Goal: Task Accomplishment & Management: Use online tool/utility

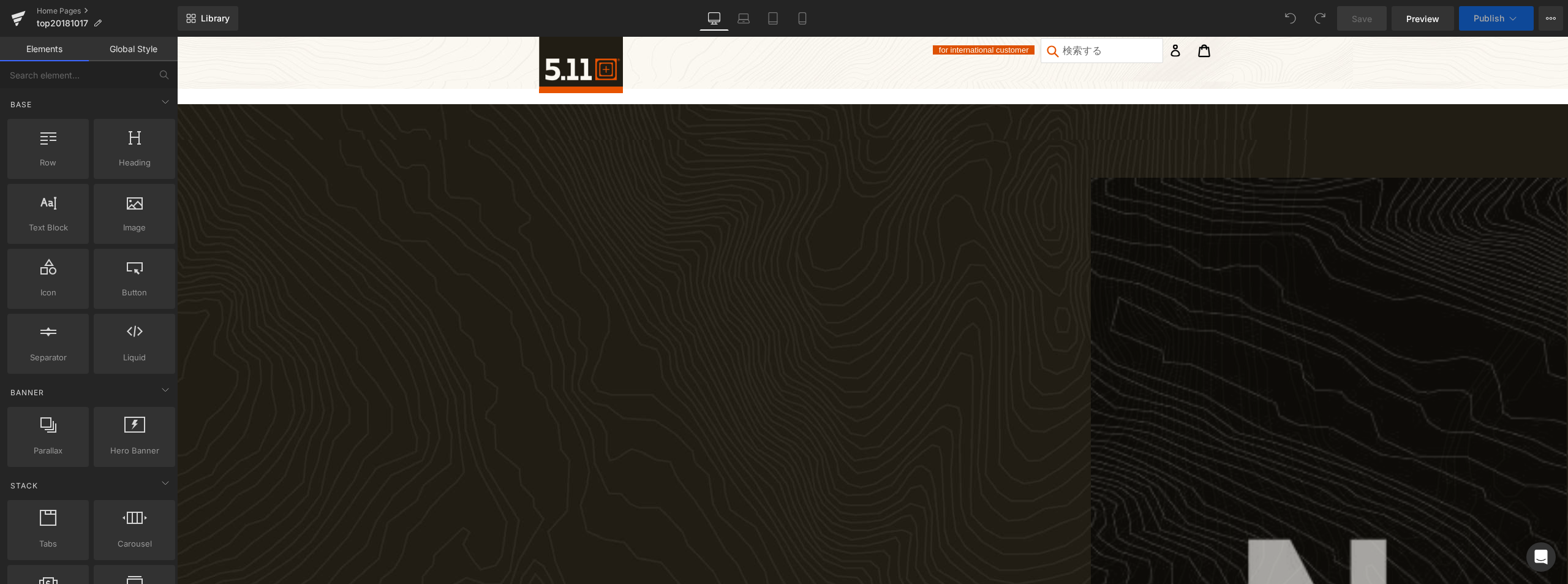
drag, startPoint x: 1113, startPoint y: 146, endPoint x: 1002, endPoint y: 83, distance: 127.6
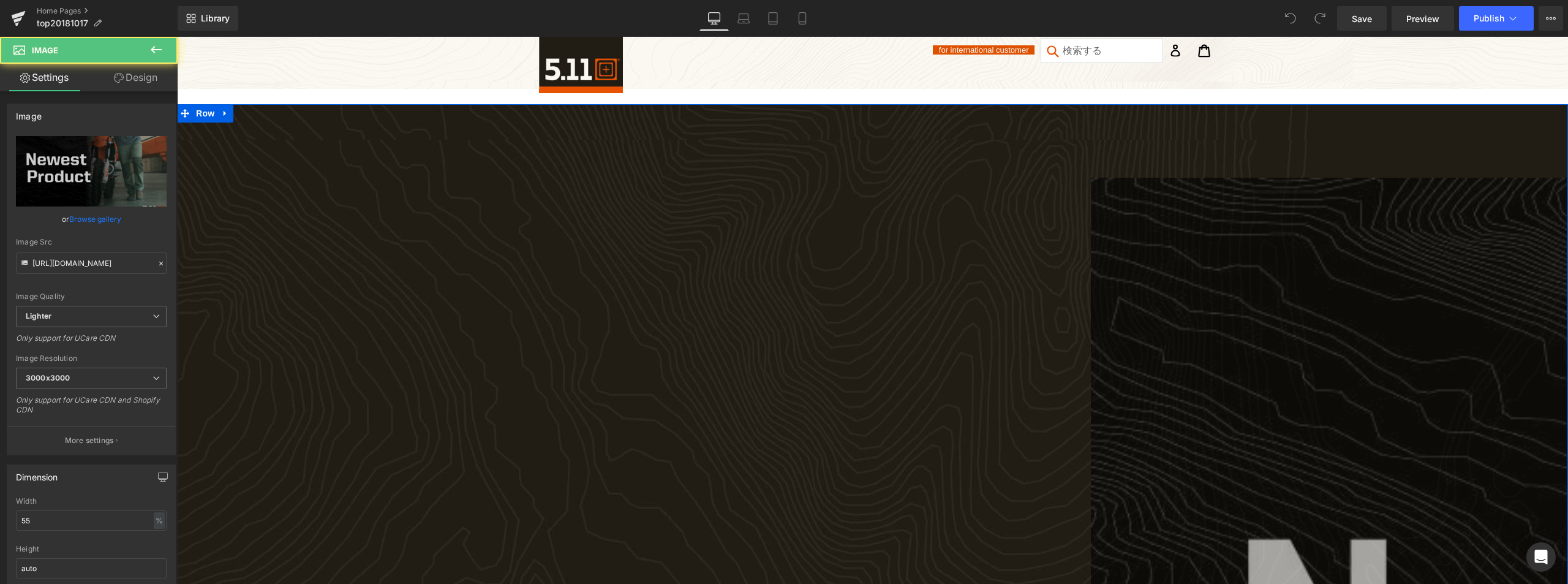
scroll to position [62, 0]
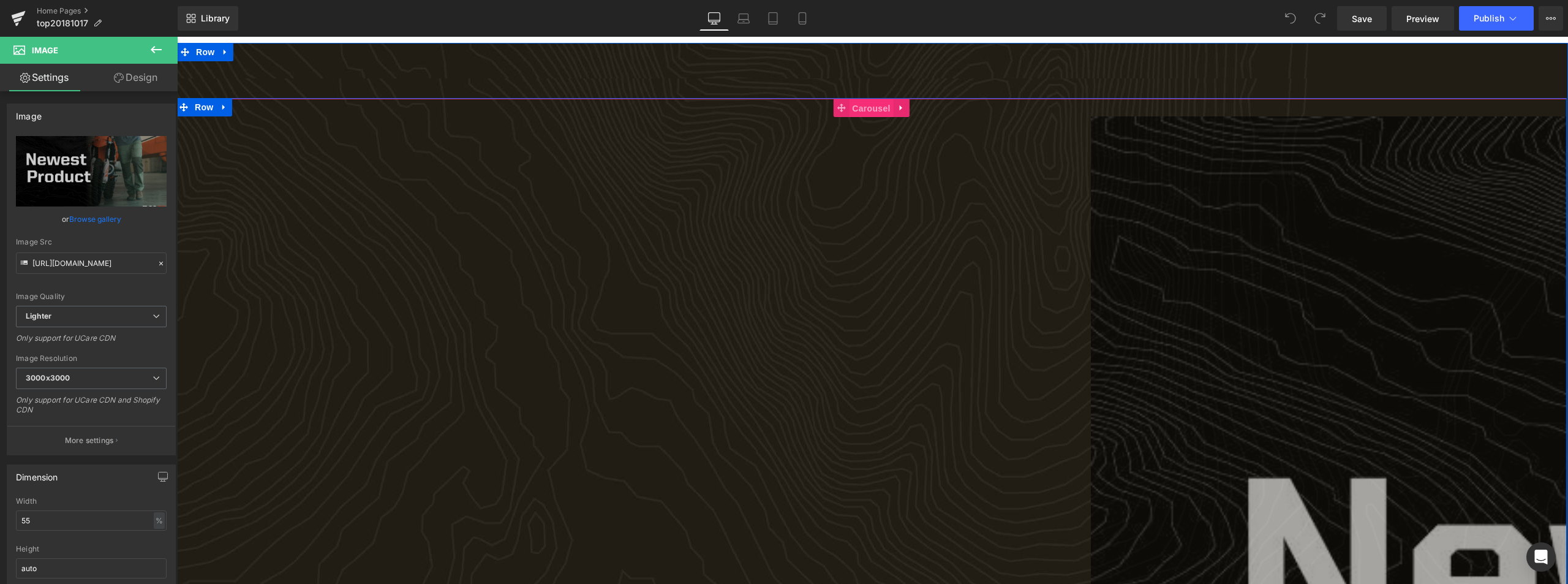
click at [870, 110] on span "Carousel" at bounding box center [871, 108] width 44 height 18
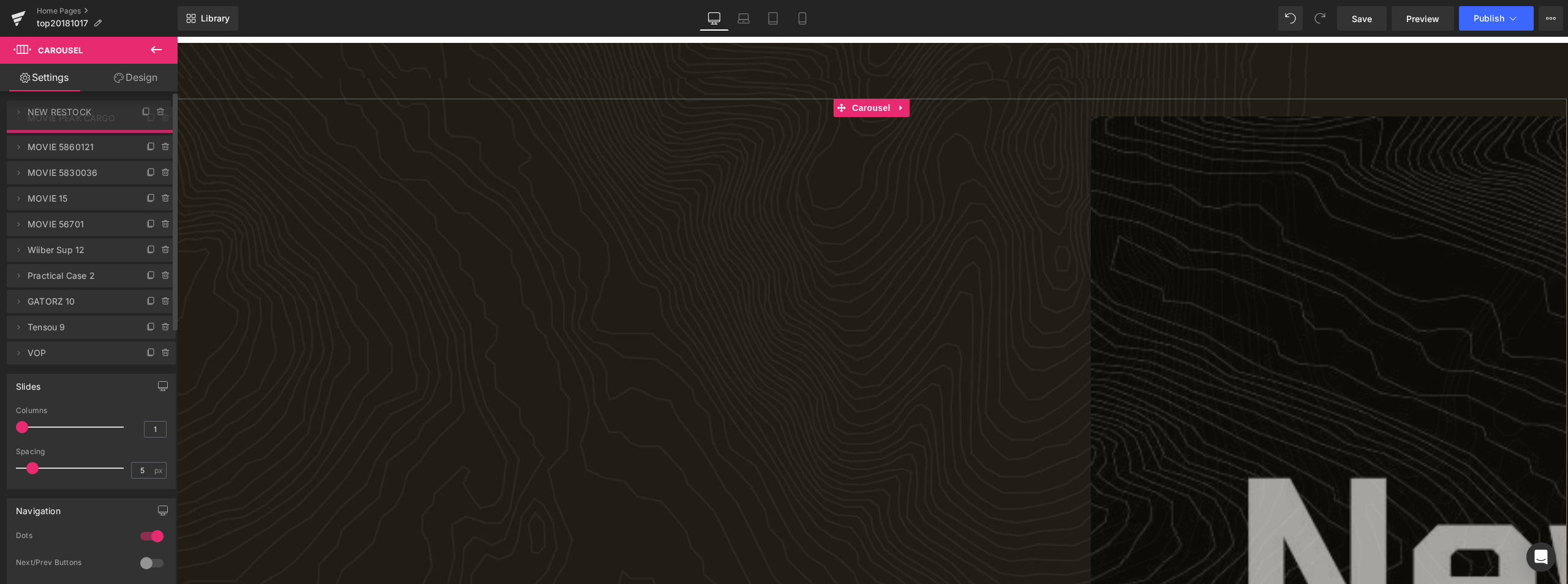
drag, startPoint x: 40, startPoint y: 152, endPoint x: 48, endPoint y: 119, distance: 34.0
drag, startPoint x: 49, startPoint y: 117, endPoint x: 52, endPoint y: 159, distance: 42.1
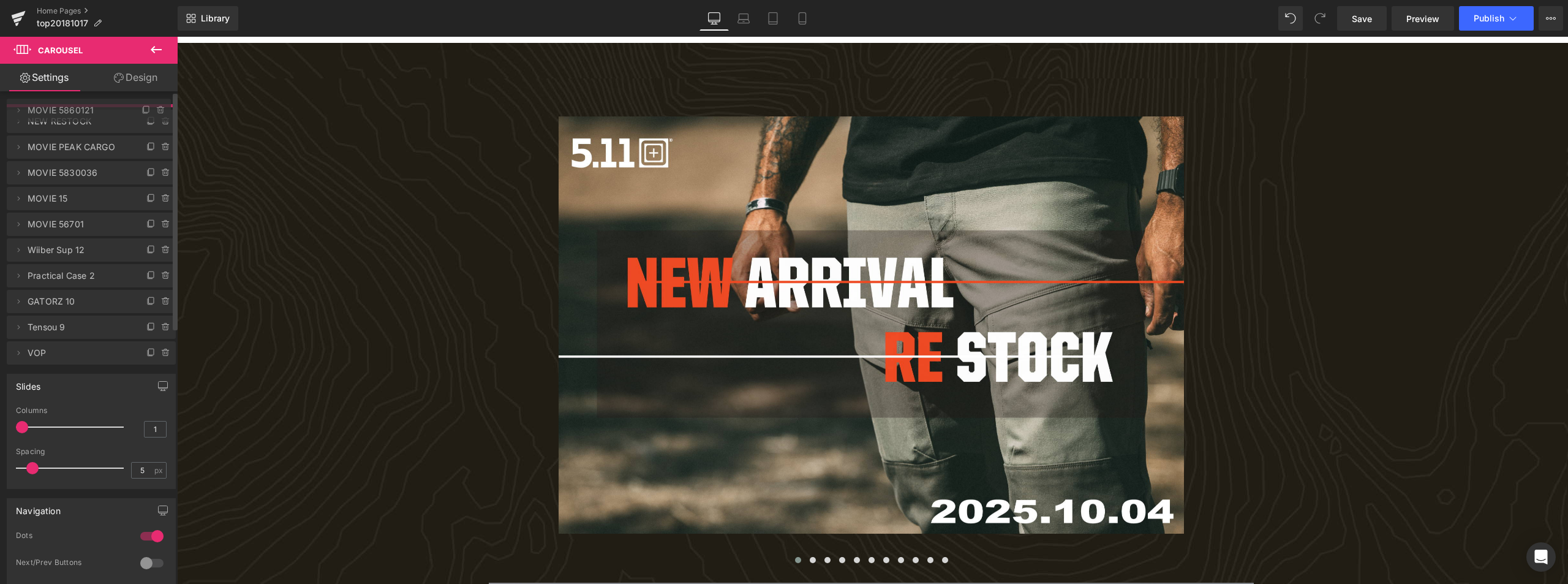
drag, startPoint x: 52, startPoint y: 148, endPoint x: 56, endPoint y: 115, distance: 33.2
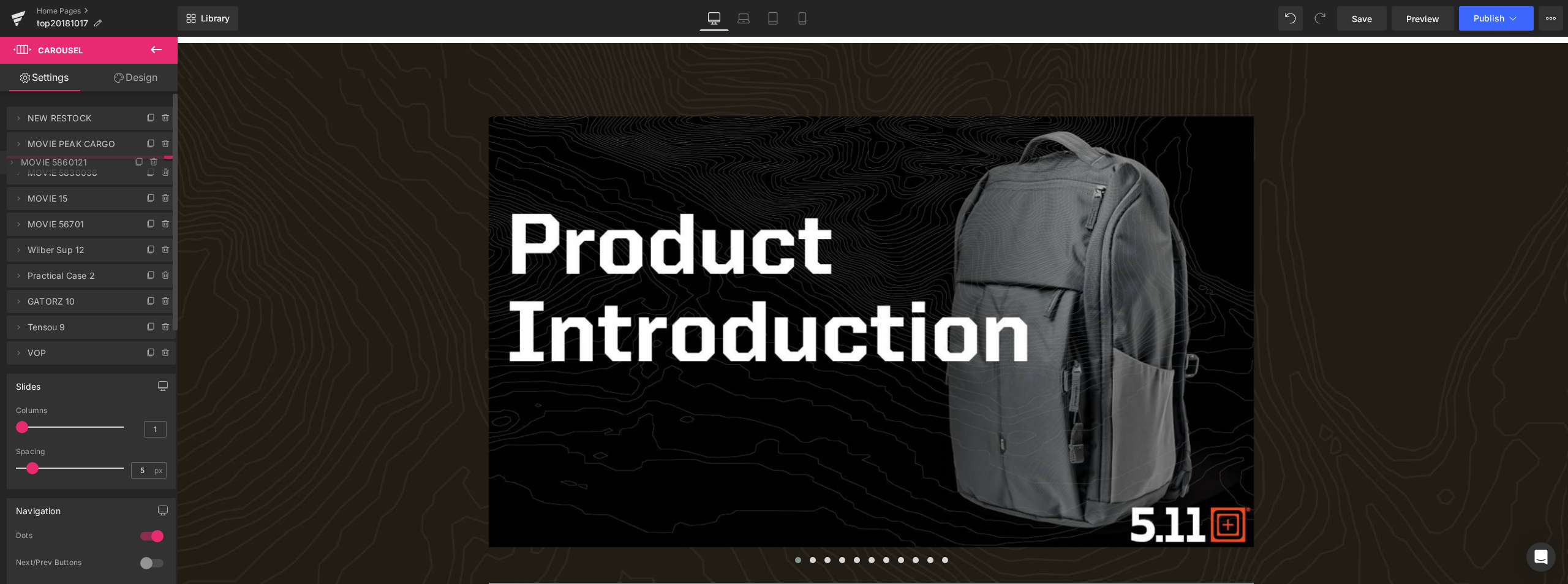
drag, startPoint x: 56, startPoint y: 115, endPoint x: 56, endPoint y: 159, distance: 44.0
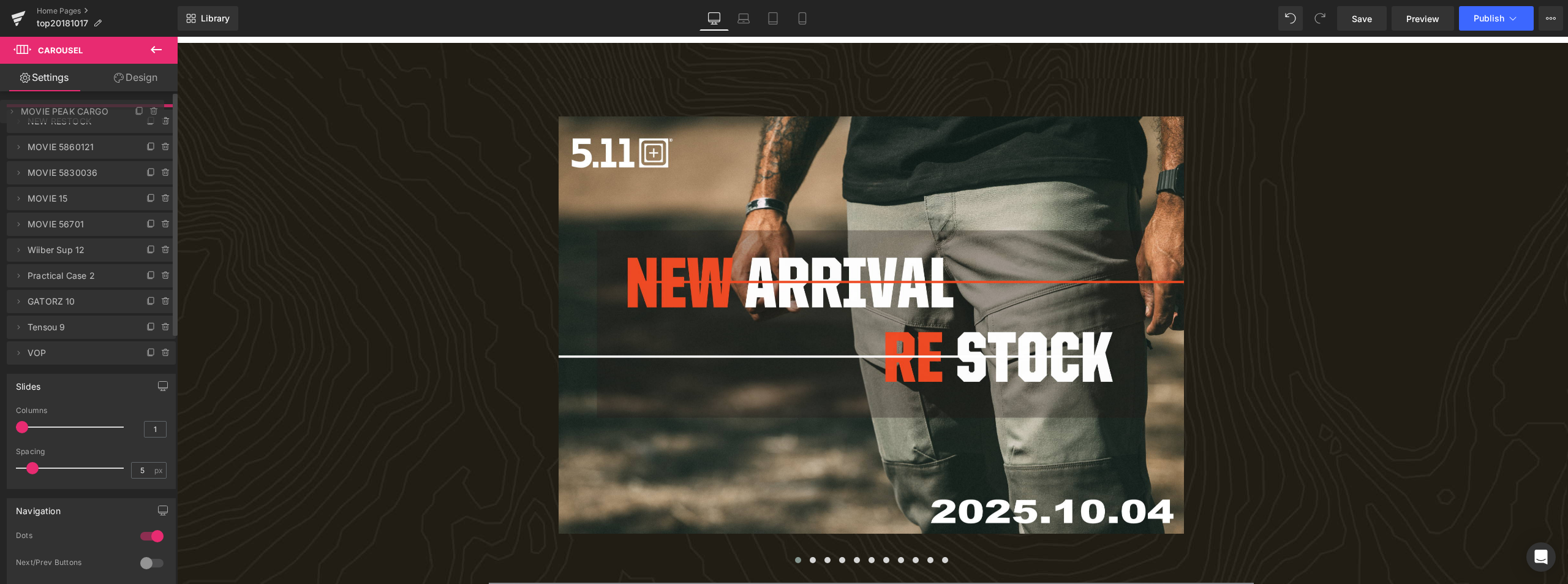
drag, startPoint x: 56, startPoint y: 145, endPoint x: 60, endPoint y: 112, distance: 33.2
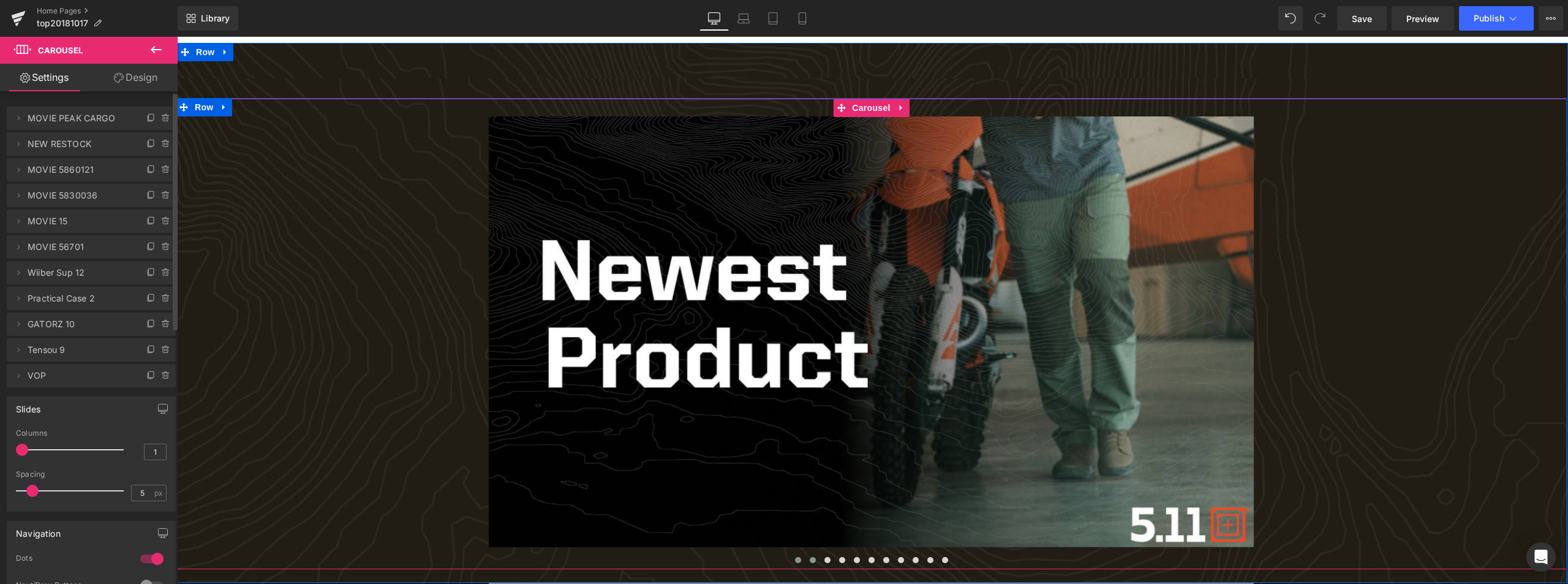
click at [813, 558] on button at bounding box center [813, 560] width 15 height 12
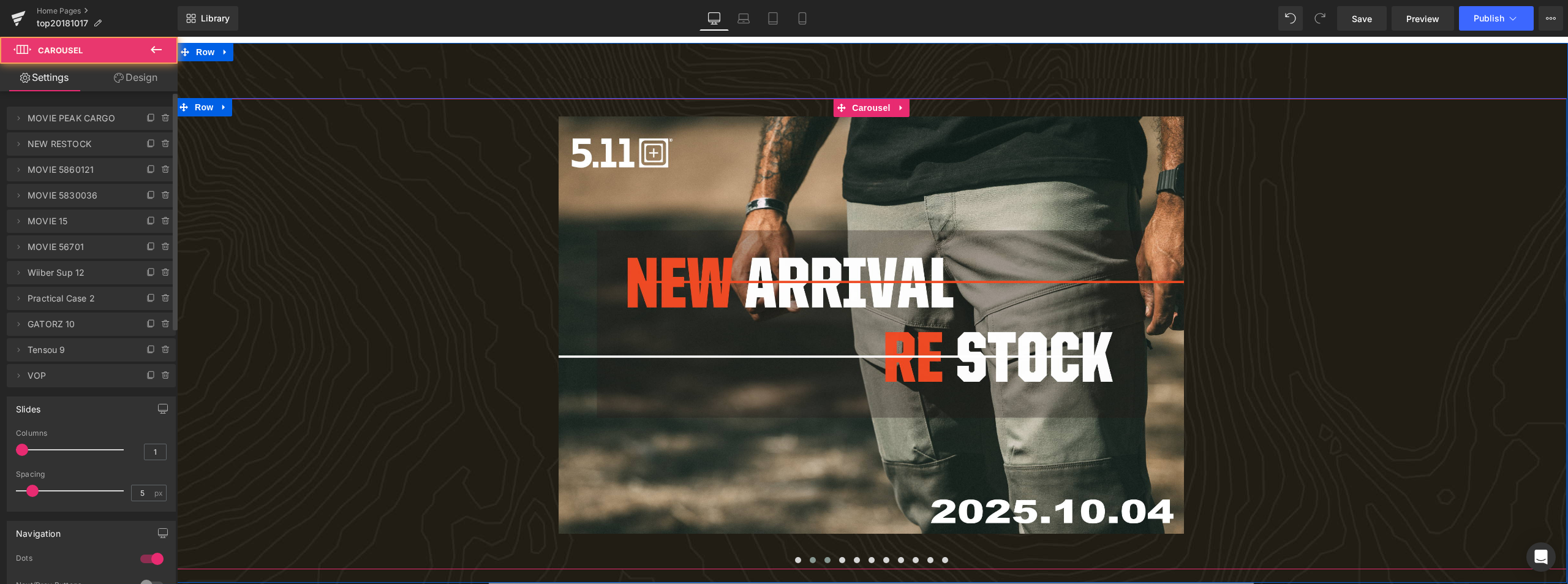
click at [826, 558] on button at bounding box center [827, 560] width 15 height 12
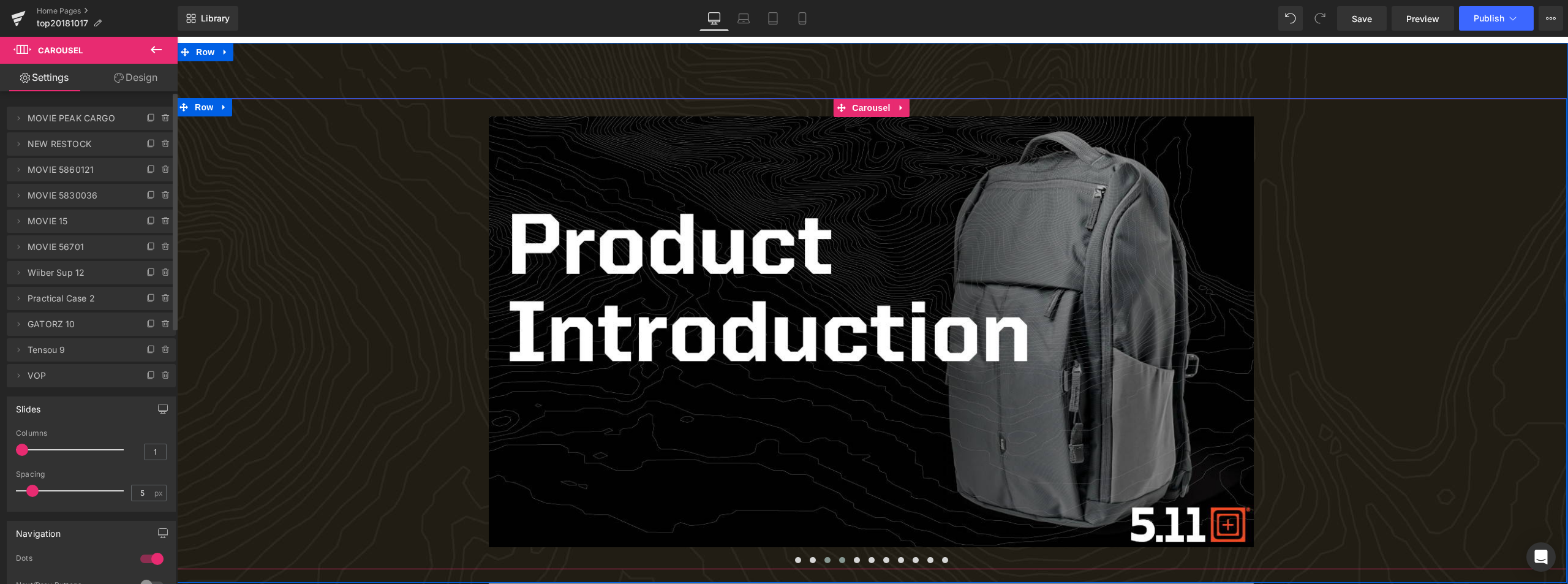
click at [839, 558] on span at bounding box center [842, 560] width 6 height 6
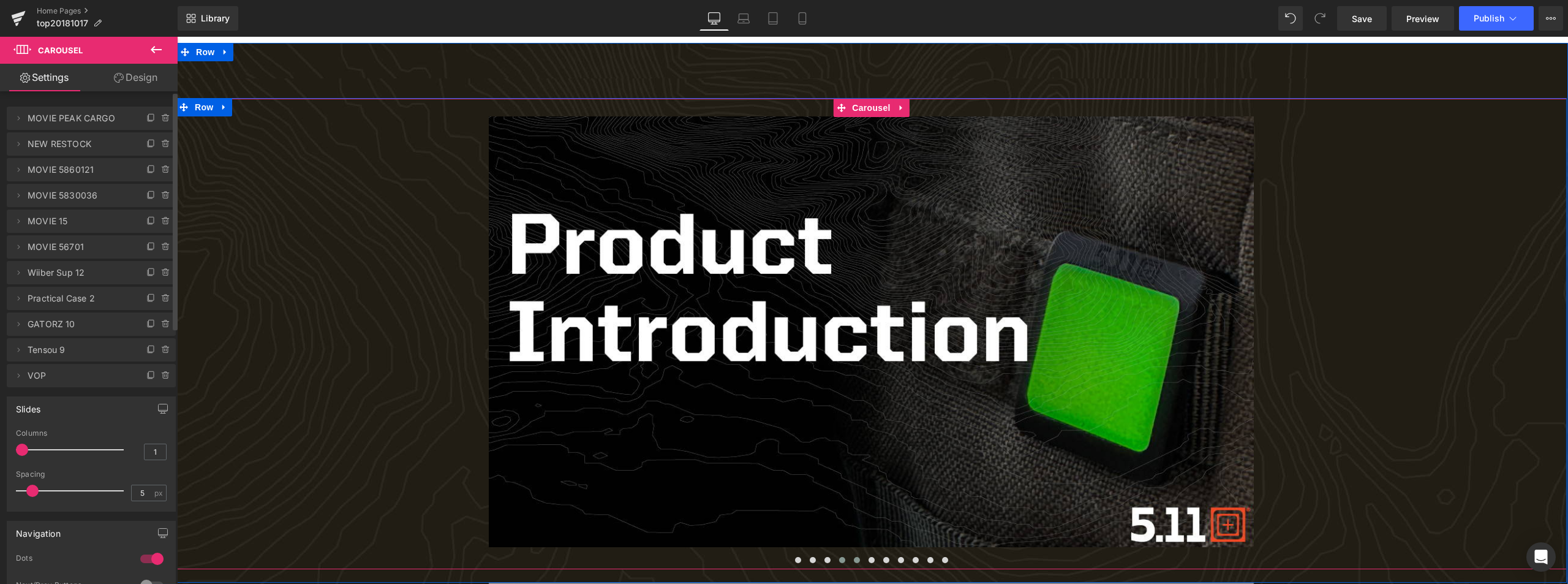
click at [854, 558] on span at bounding box center [856, 560] width 6 height 6
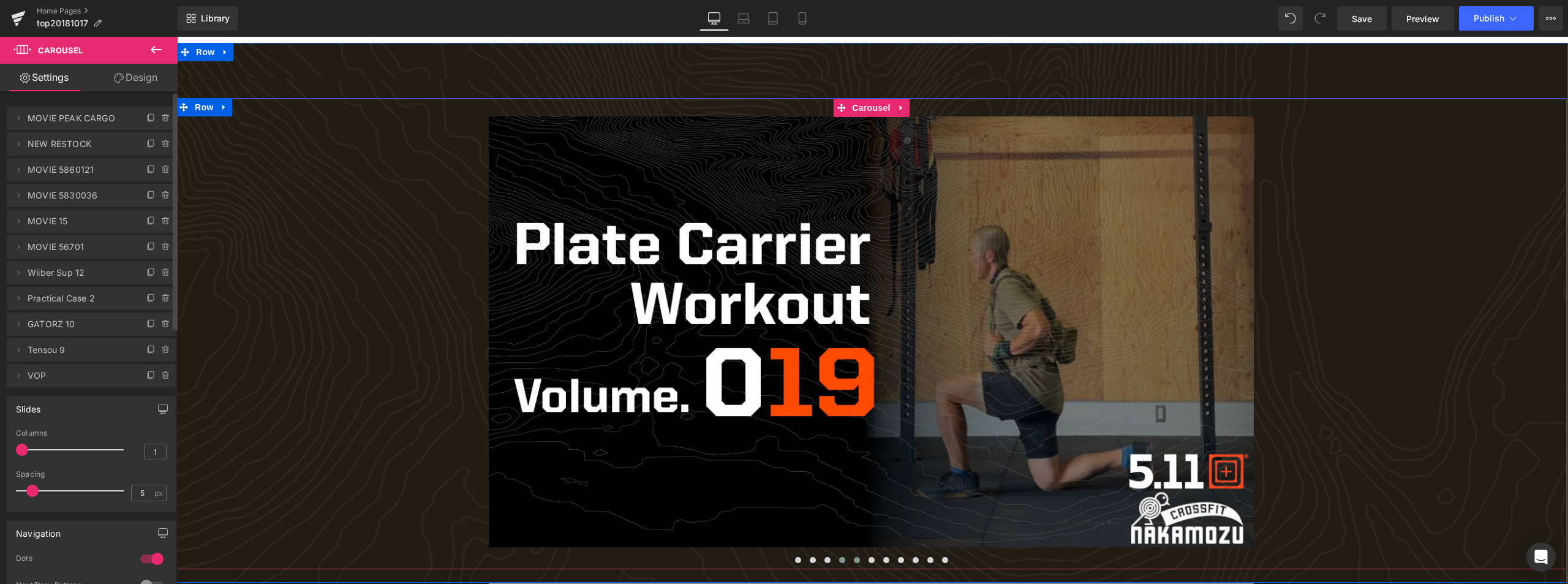
click at [844, 562] on button at bounding box center [842, 560] width 15 height 12
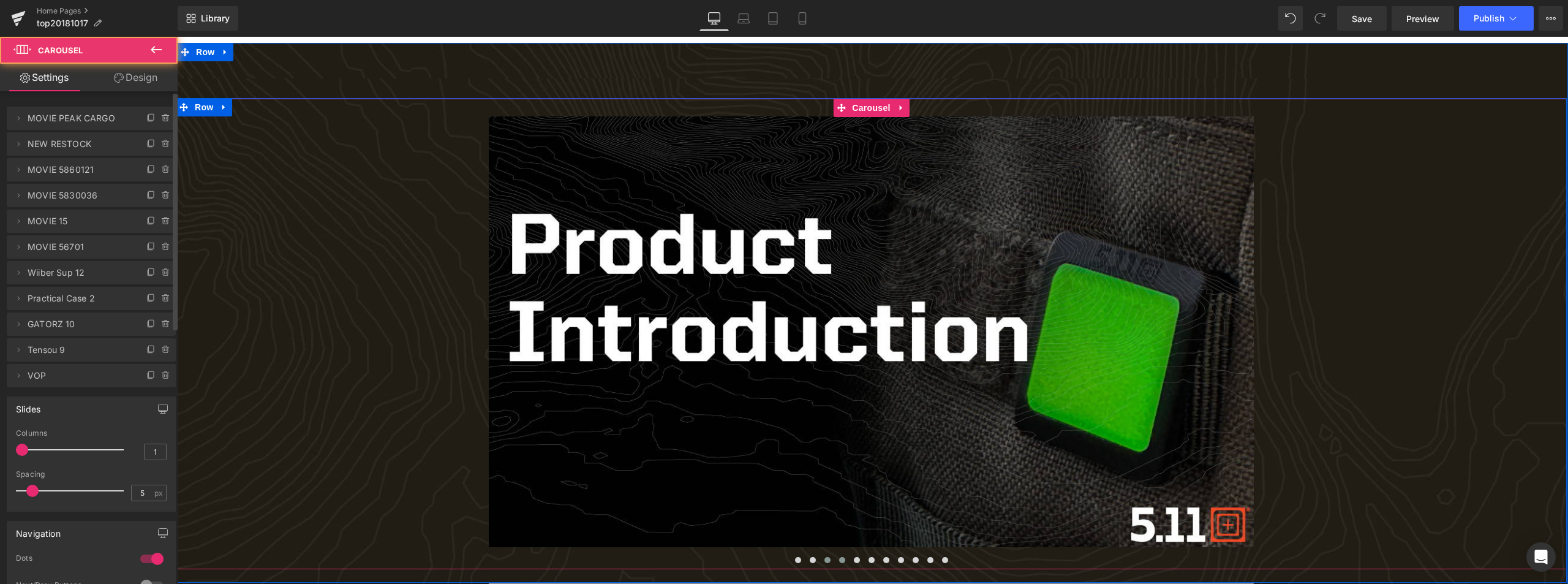
click at [827, 563] on span at bounding box center [827, 560] width 6 height 6
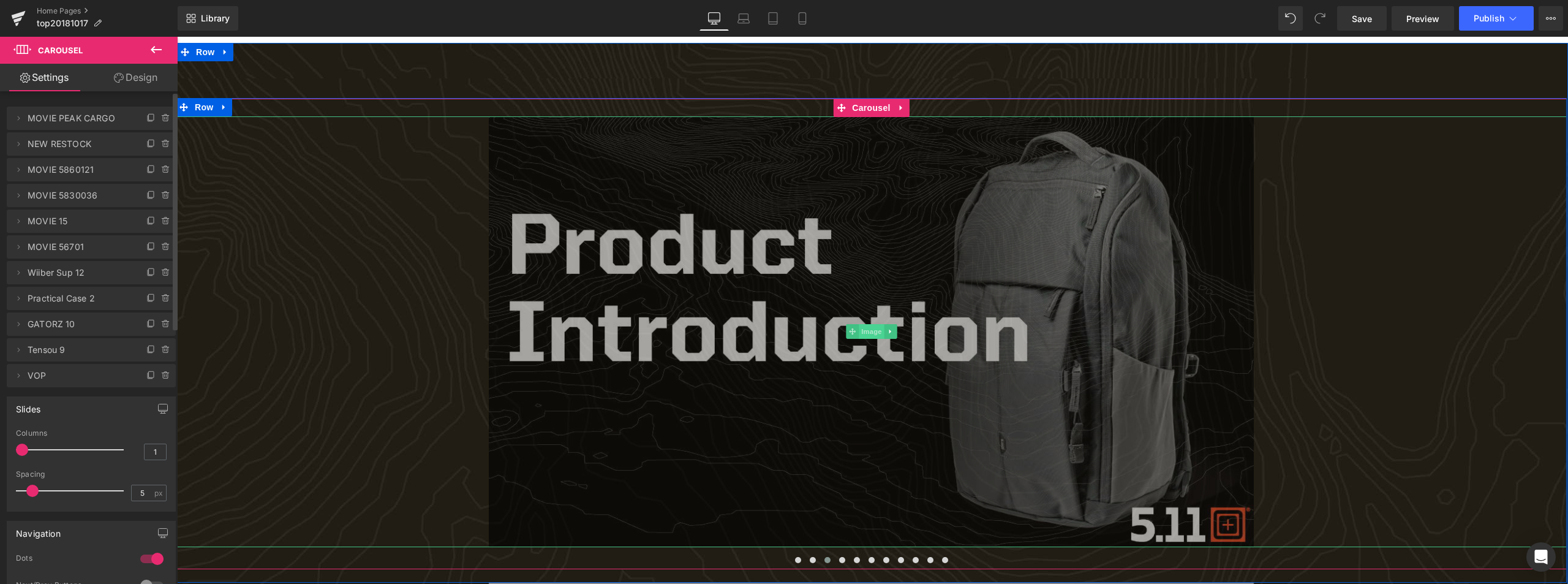
click at [820, 334] on img at bounding box center [871, 332] width 765 height 431
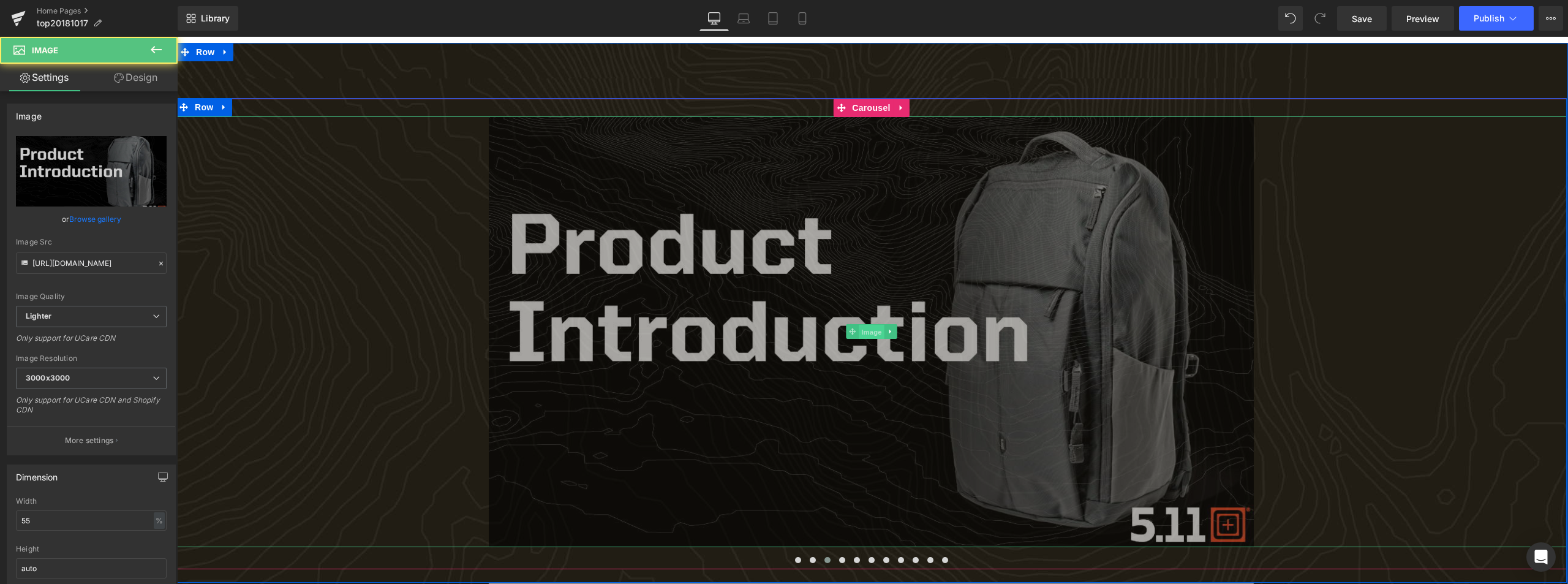
click at [875, 335] on span "Image" at bounding box center [872, 332] width 26 height 15
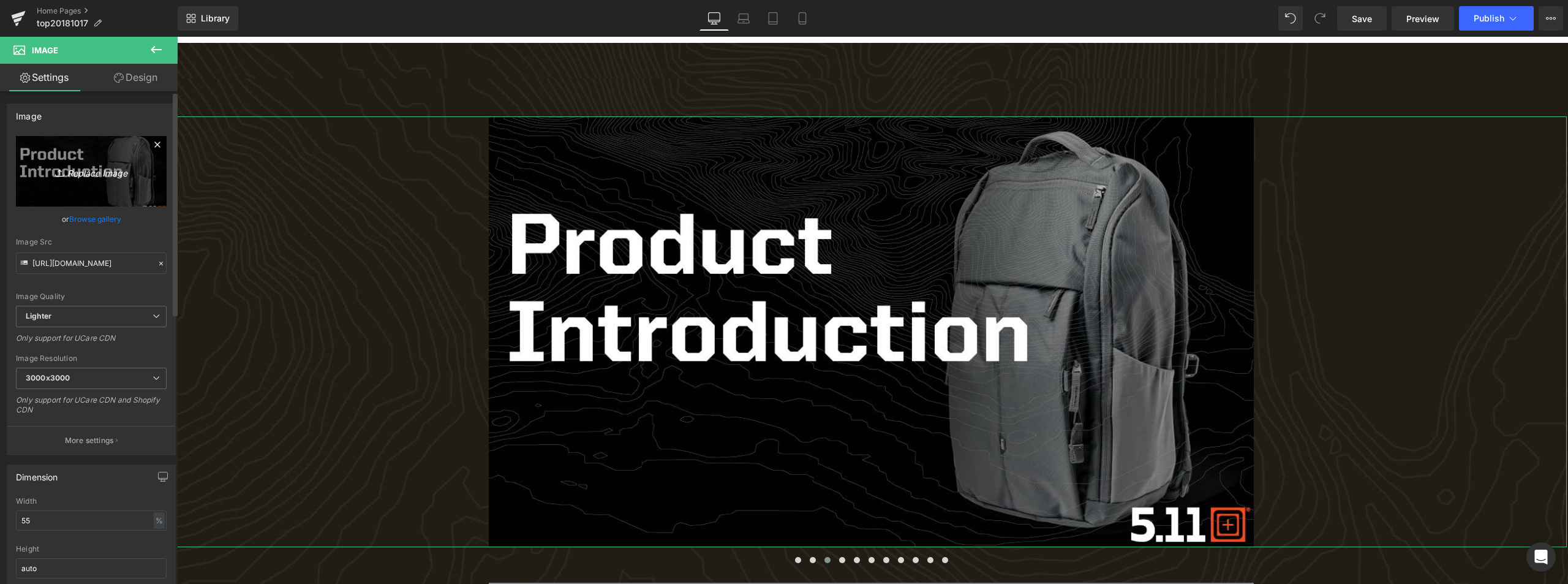
click at [45, 158] on link "Replace Image" at bounding box center [91, 171] width 151 height 71
type input "C:\fakepath\PRODUCT INTRODUCTION MOVIE_021.jpg"
type input "[URL][DOMAIN_NAME]"
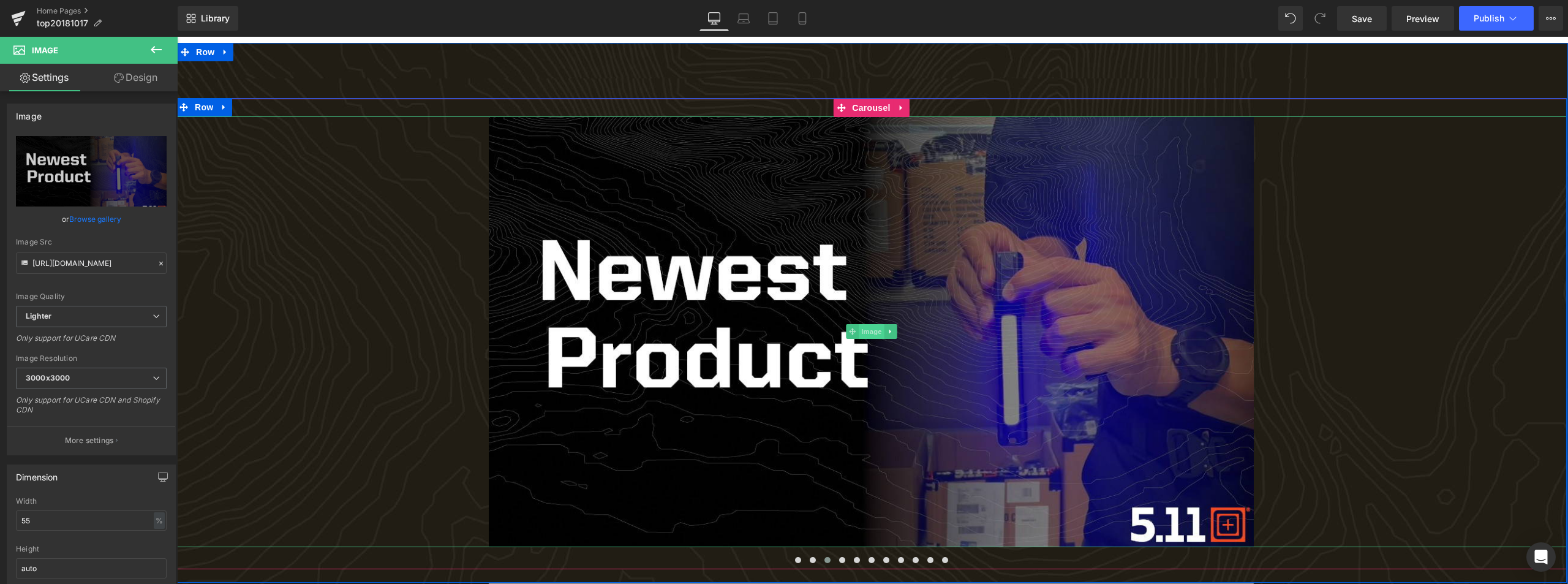
click at [863, 333] on span "Image" at bounding box center [872, 331] width 26 height 15
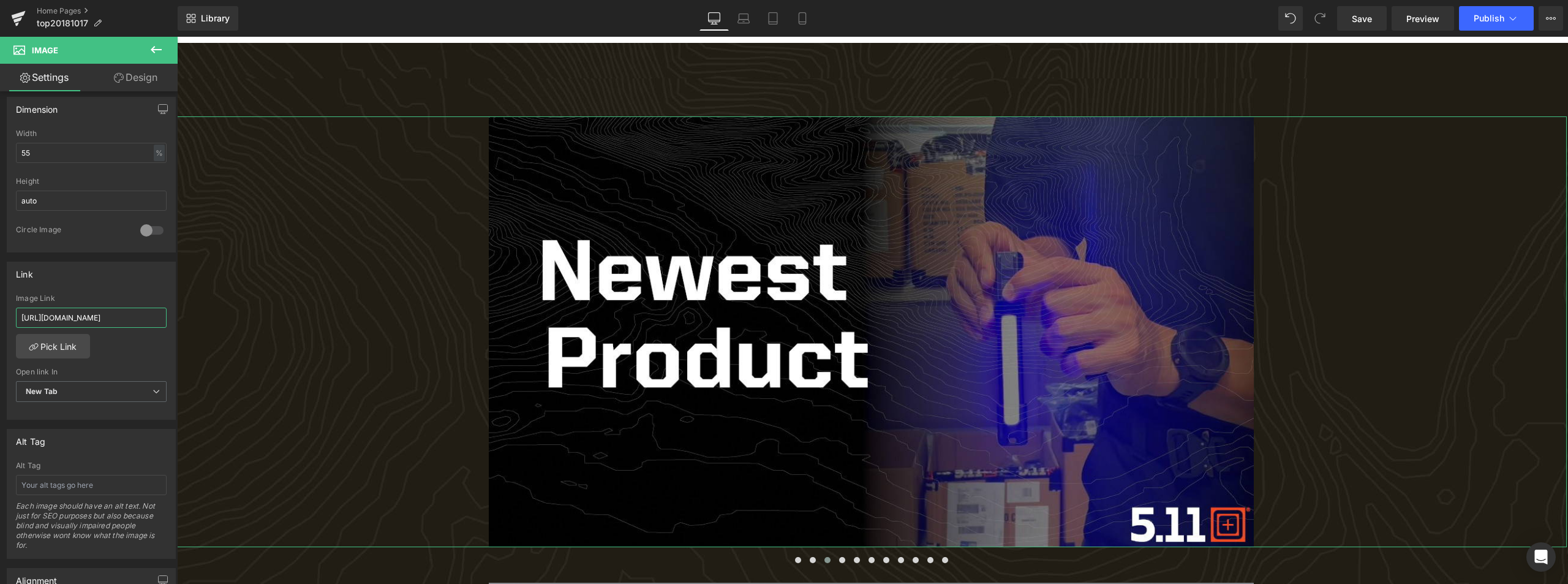
scroll to position [0, 40]
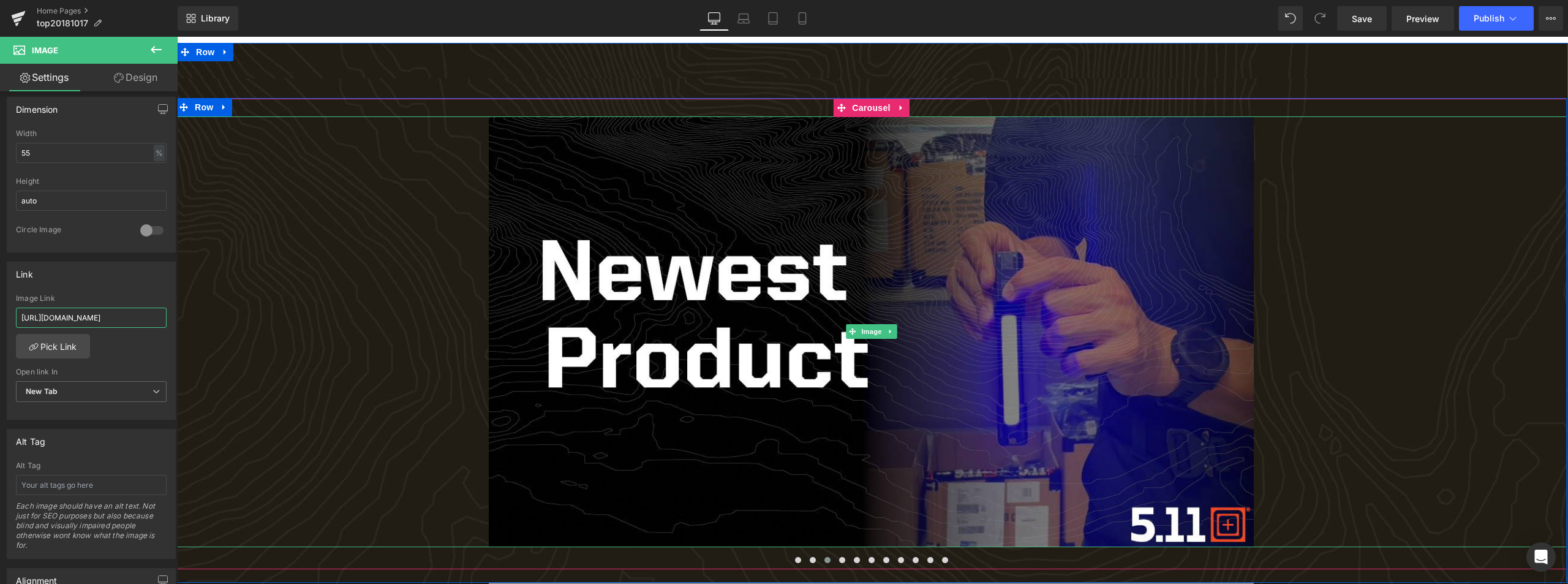
drag, startPoint x: 198, startPoint y: 354, endPoint x: 468, endPoint y: 309, distance: 273.7
paste input "[DOMAIN_NAME][URL]"
type input "[URL][DOMAIN_NAME]"
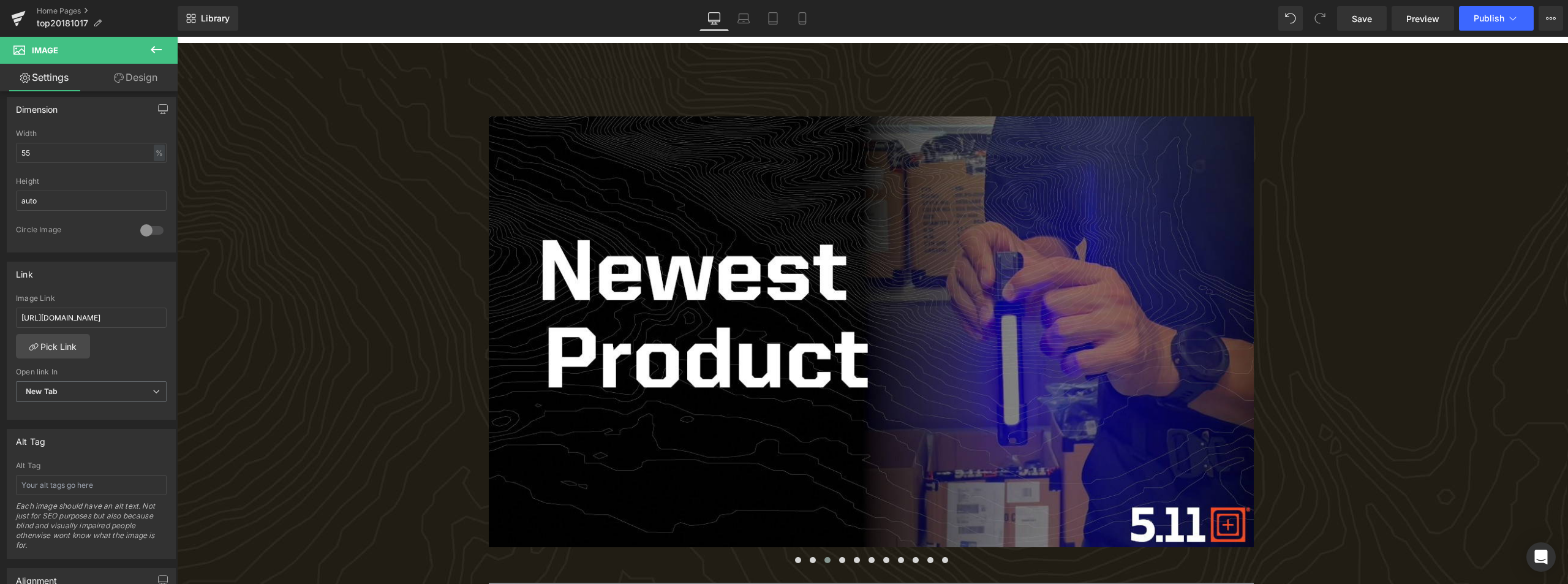
click at [159, 51] on icon at bounding box center [156, 49] width 15 height 15
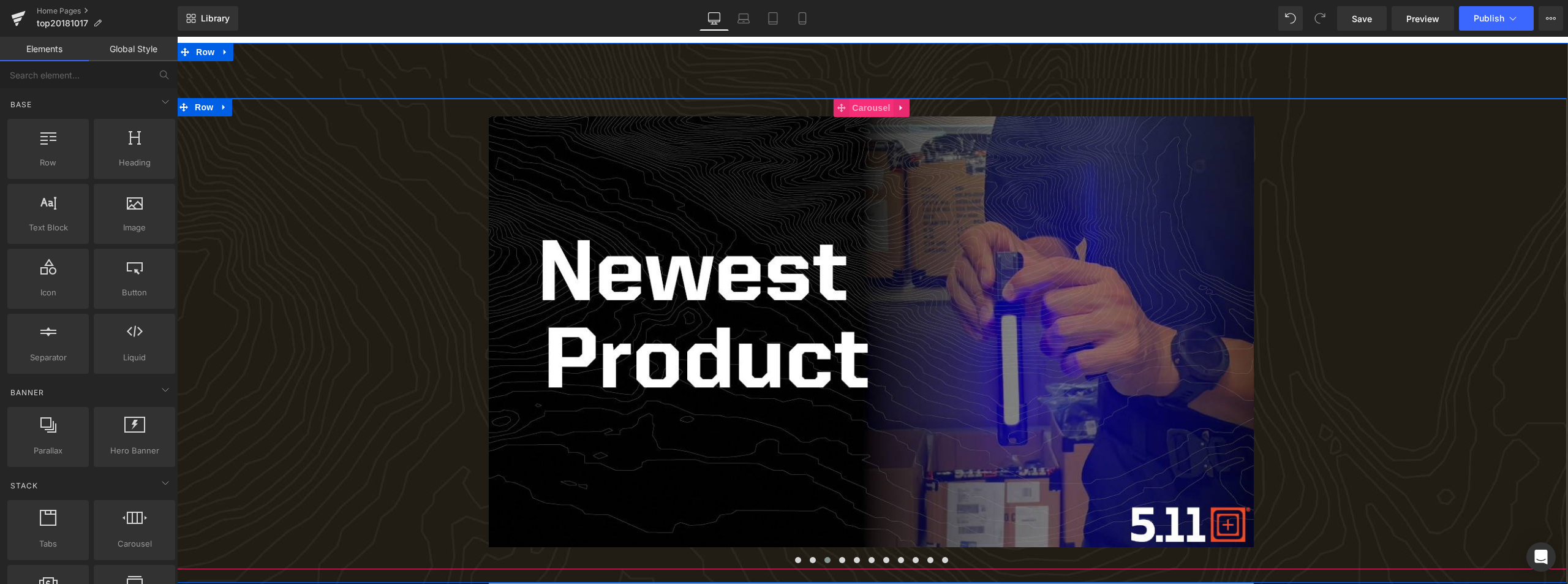
click at [857, 101] on span "Carousel" at bounding box center [871, 108] width 44 height 18
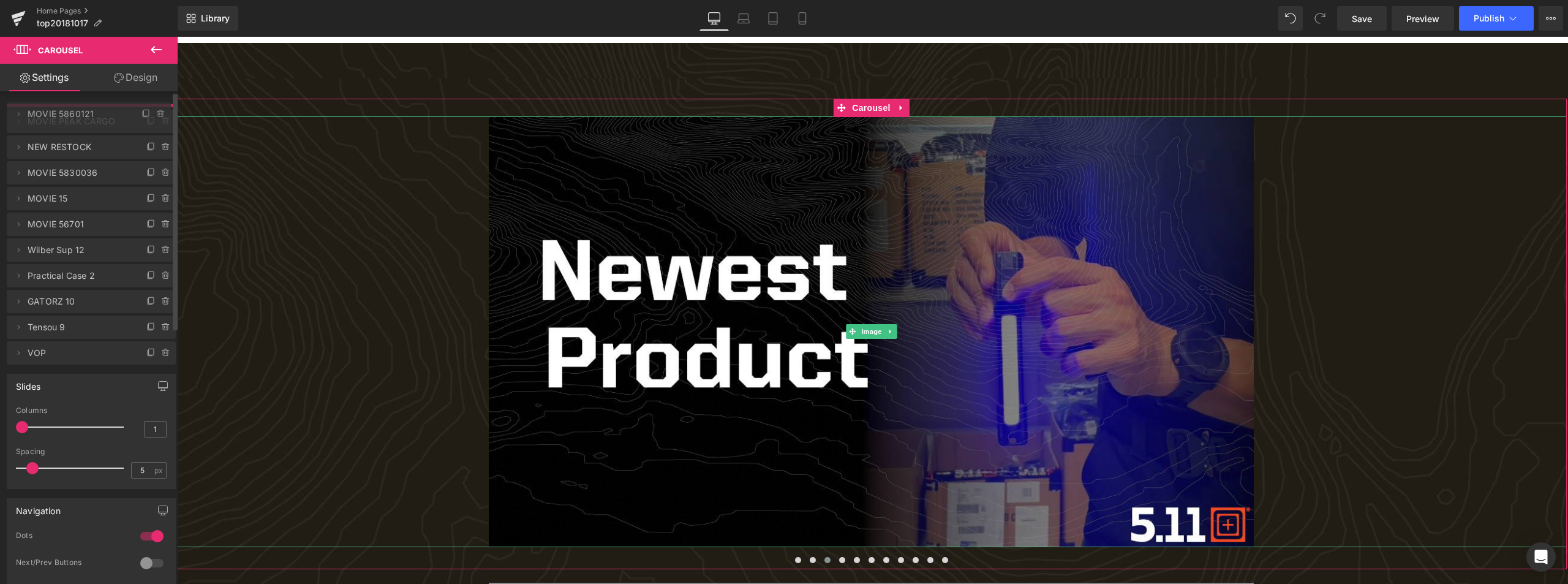
drag, startPoint x: 31, startPoint y: 170, endPoint x: 33, endPoint y: 115, distance: 55.0
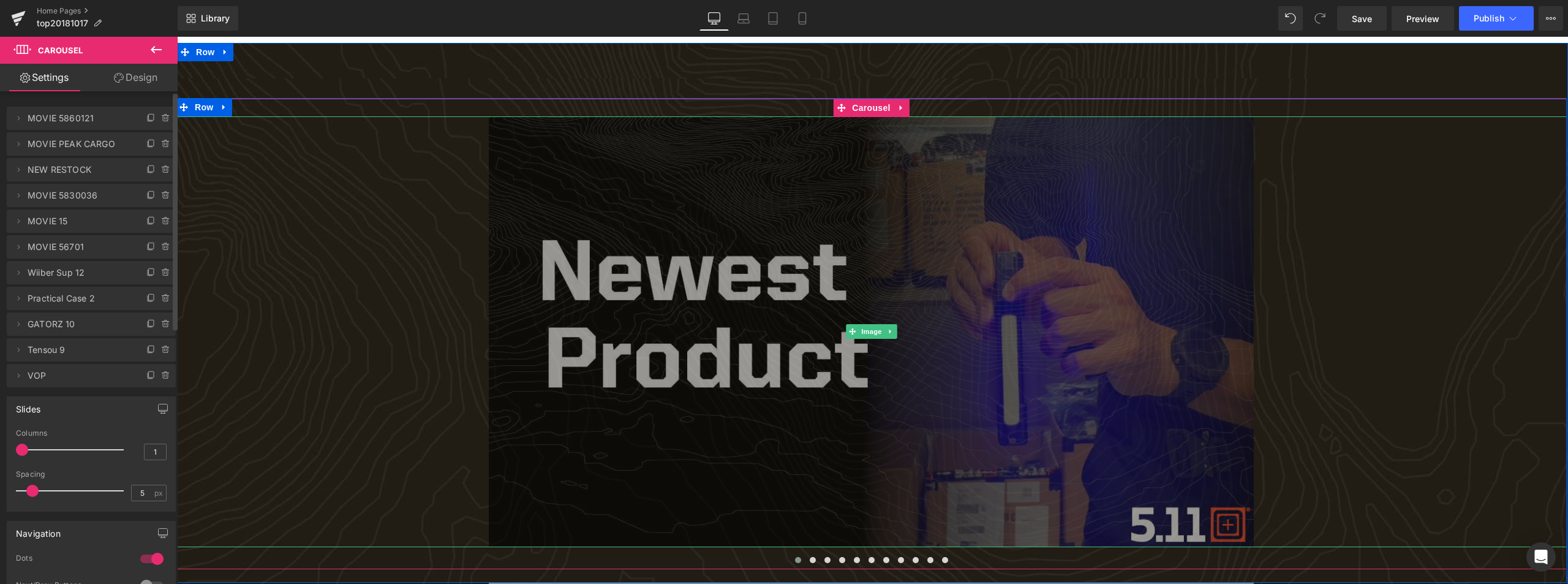
drag, startPoint x: 871, startPoint y: 329, endPoint x: 841, endPoint y: 240, distance: 93.9
click at [870, 329] on span "Image" at bounding box center [872, 331] width 26 height 15
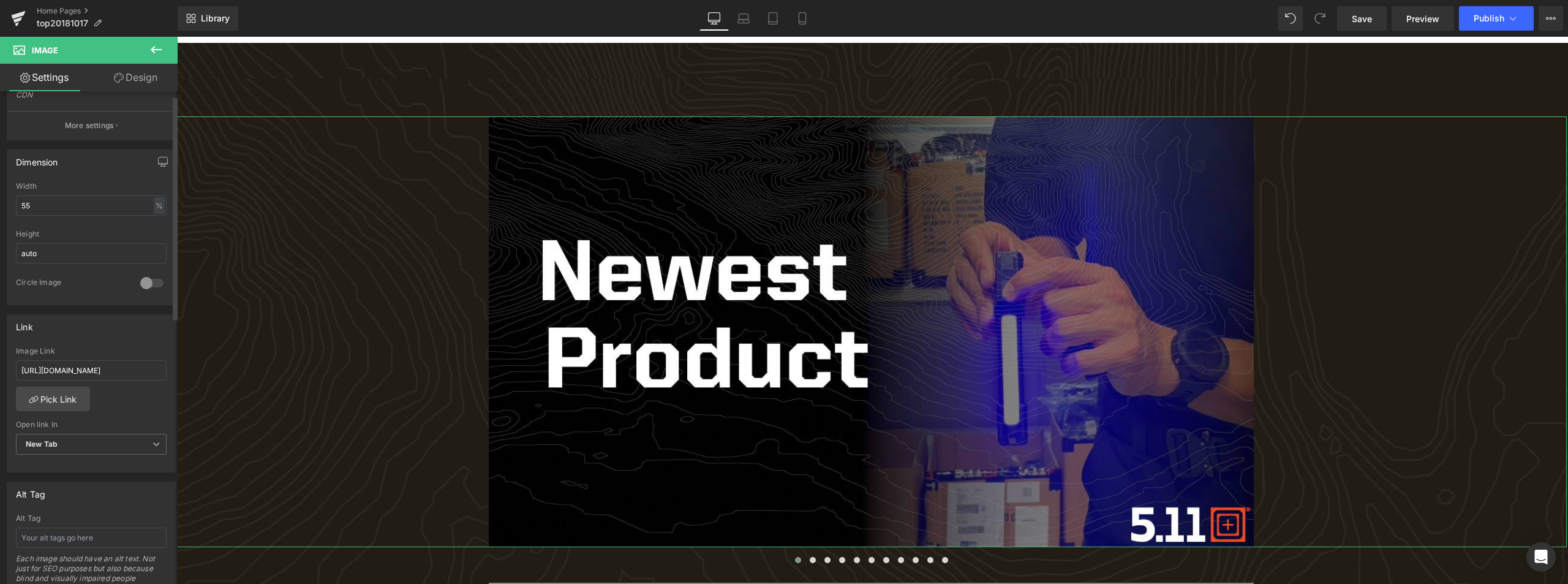
scroll to position [368, 0]
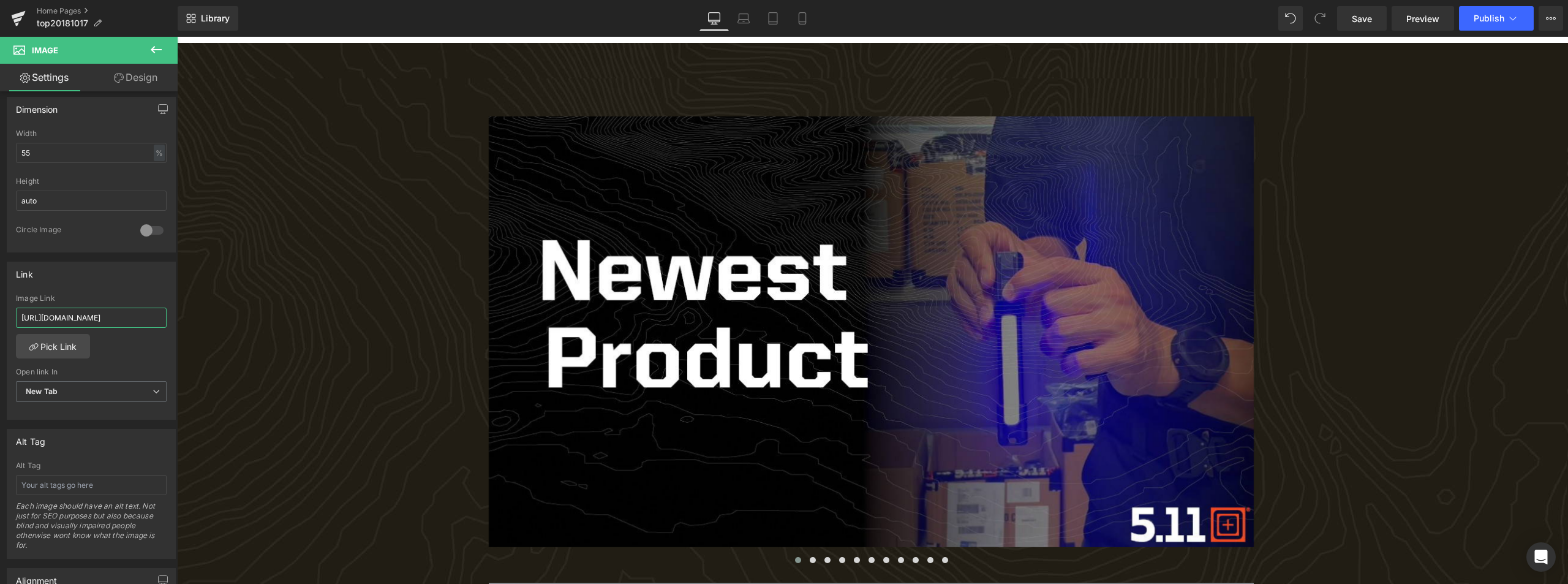
drag, startPoint x: 141, startPoint y: 323, endPoint x: -494, endPoint y: 327, distance: 635.0
click at [0, 327] on html "Image You are previewing how the will restyle your page. You can not edit Eleme…" at bounding box center [784, 292] width 1568 height 584
drag, startPoint x: 1352, startPoint y: 20, endPoint x: 1226, endPoint y: 149, distance: 180.3
click at [1352, 20] on span "Save" at bounding box center [1361, 19] width 20 height 13
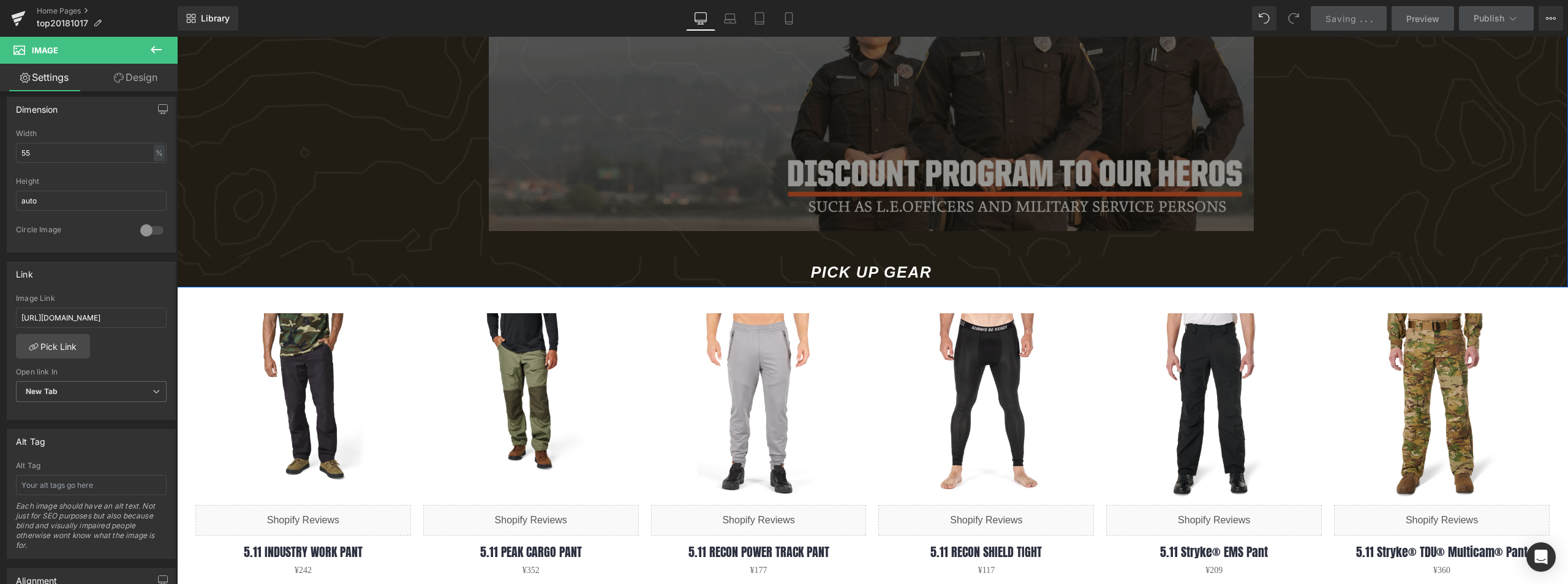
scroll to position [736, 0]
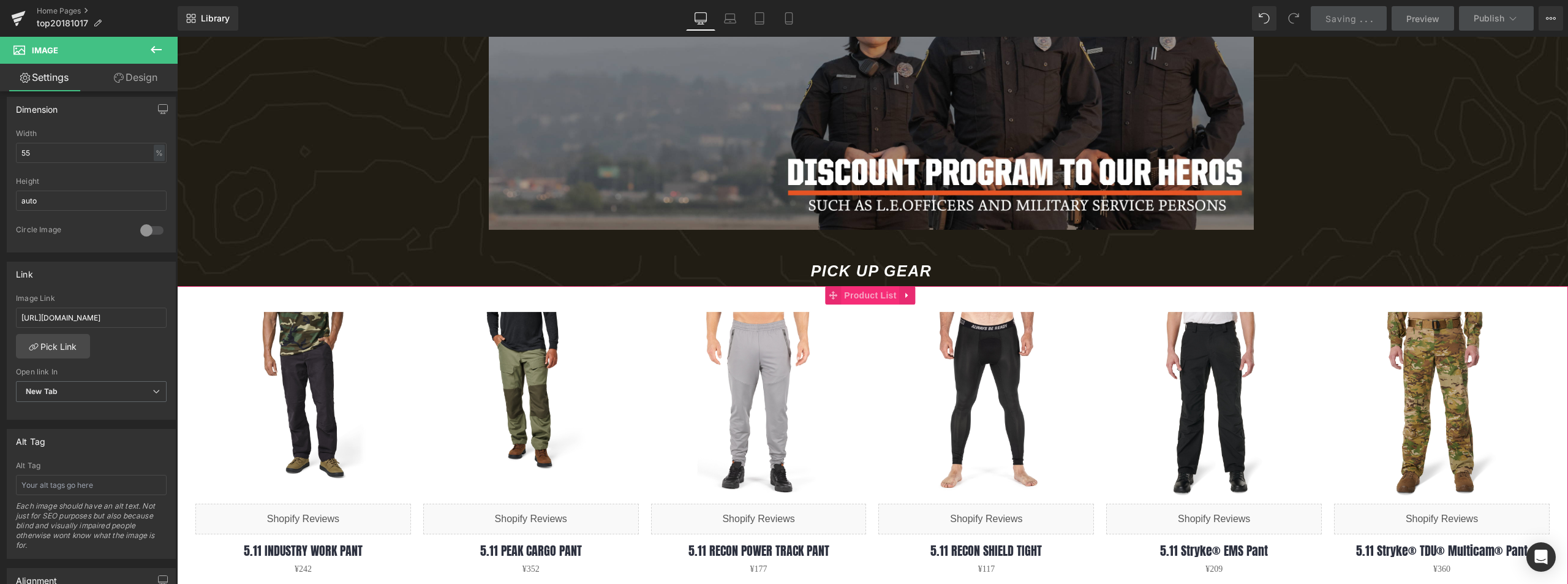
click at [858, 296] on span "Product List" at bounding box center [870, 296] width 58 height 18
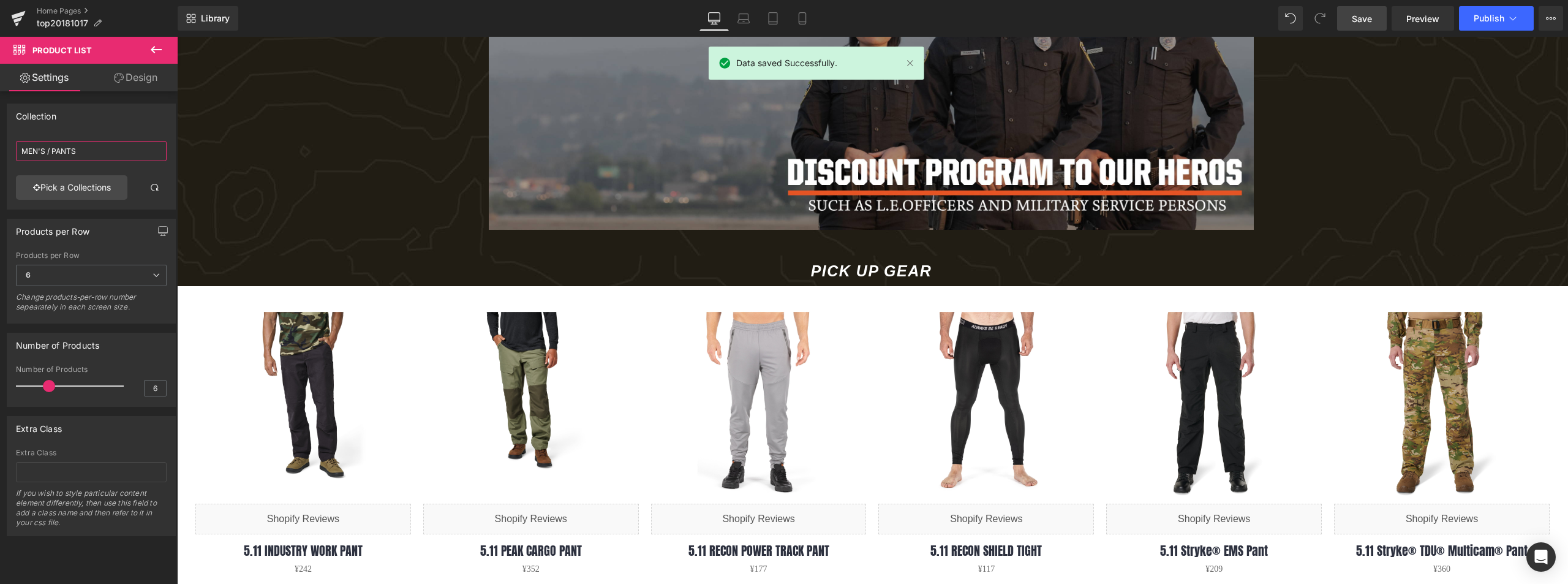
drag, startPoint x: 95, startPoint y: 146, endPoint x: 24, endPoint y: 152, distance: 71.3
click at [0, 146] on html "Product List You are previewing how the will restyle your page. You can not edi…" at bounding box center [784, 292] width 1568 height 584
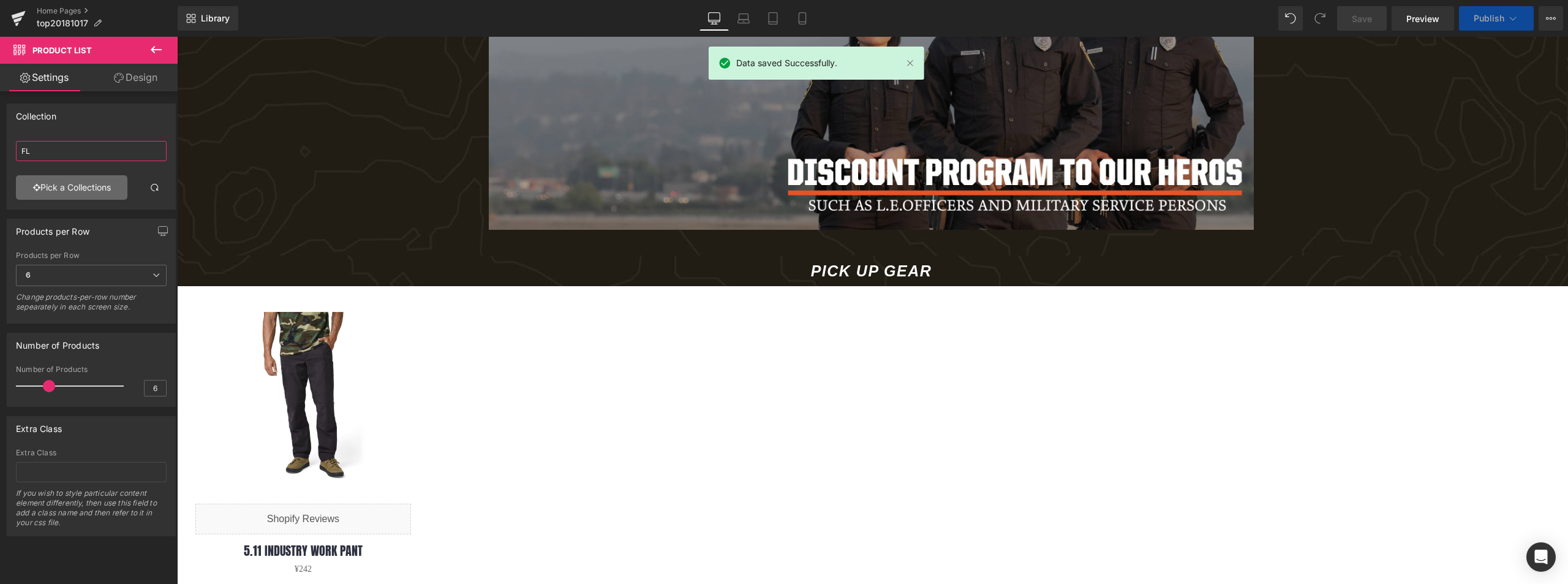
type input "F"
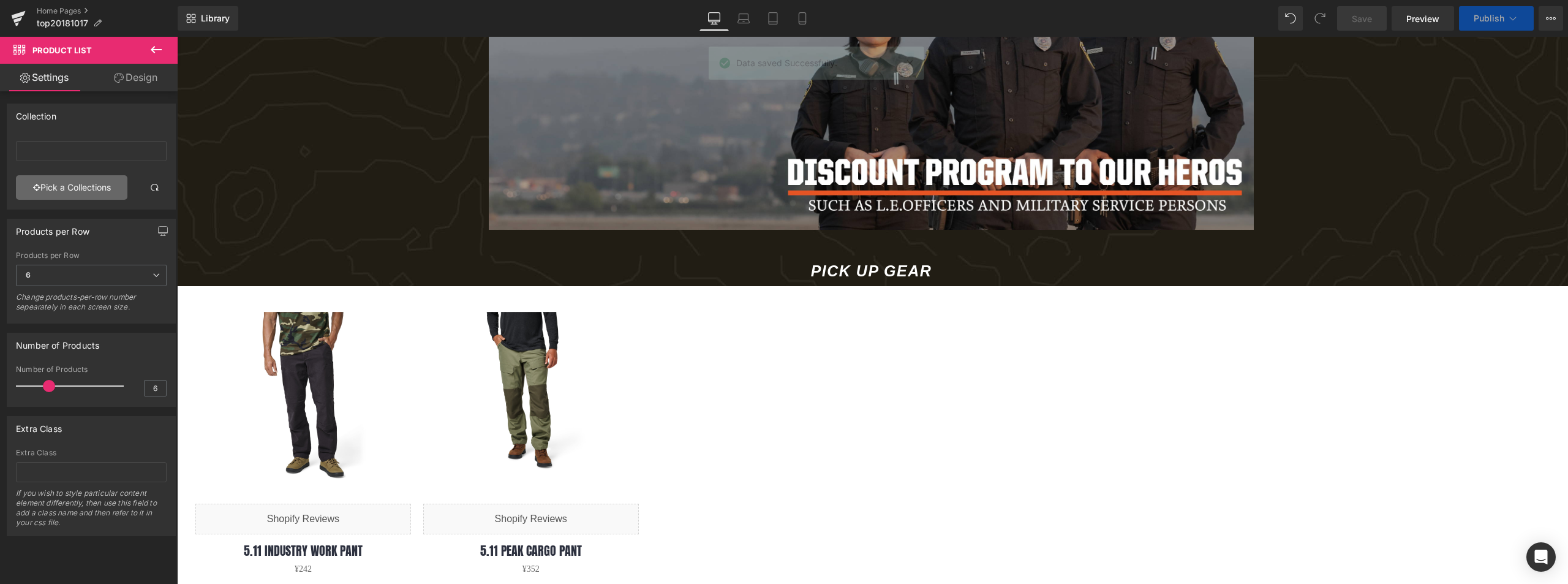
click at [82, 190] on link "Pick a Collections" at bounding box center [72, 187] width 111 height 25
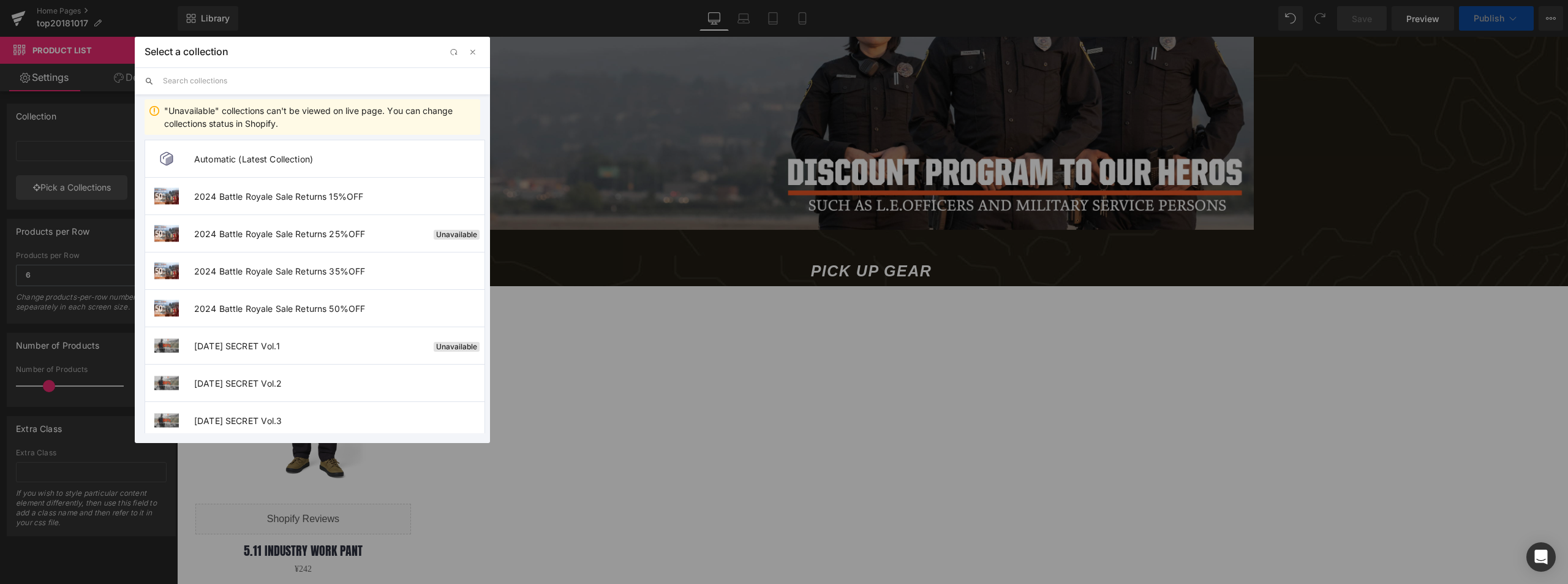
click at [213, 85] on input "text" at bounding box center [322, 81] width 317 height 27
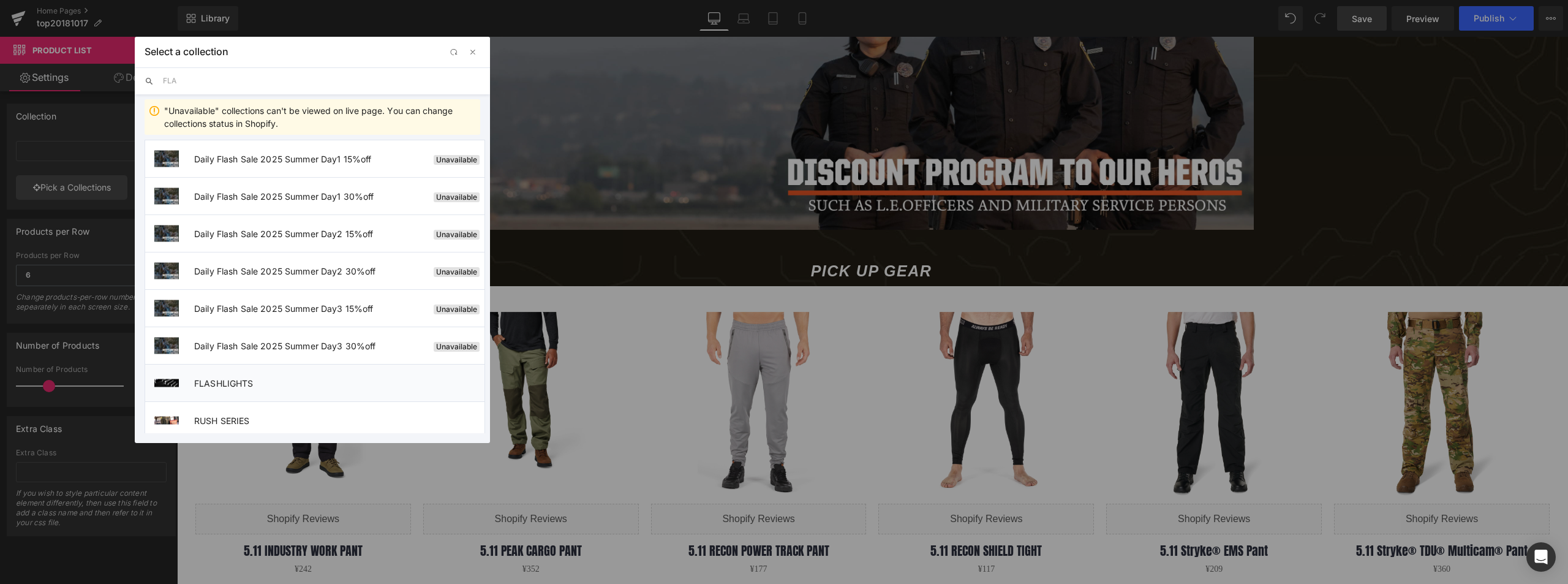
type input "FLA"
click at [250, 382] on span "FLASHLIGHTS" at bounding box center [339, 384] width 290 height 10
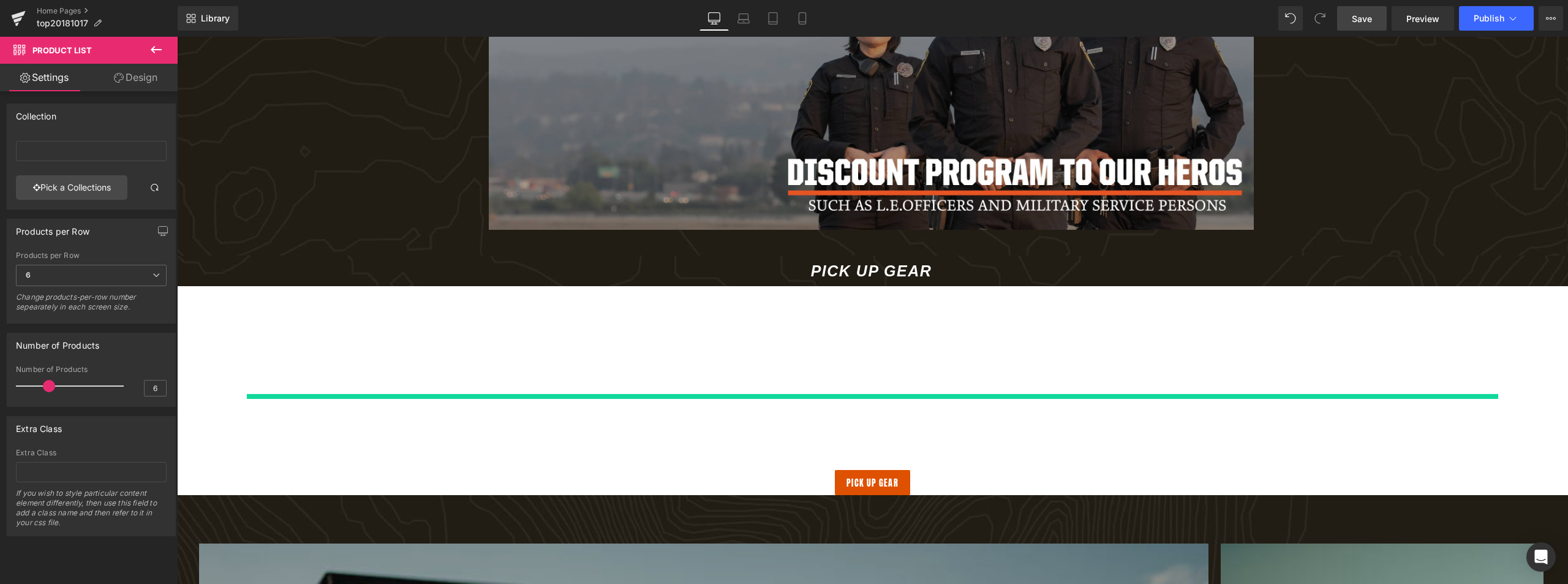
type input "FLASHLIGHTS"
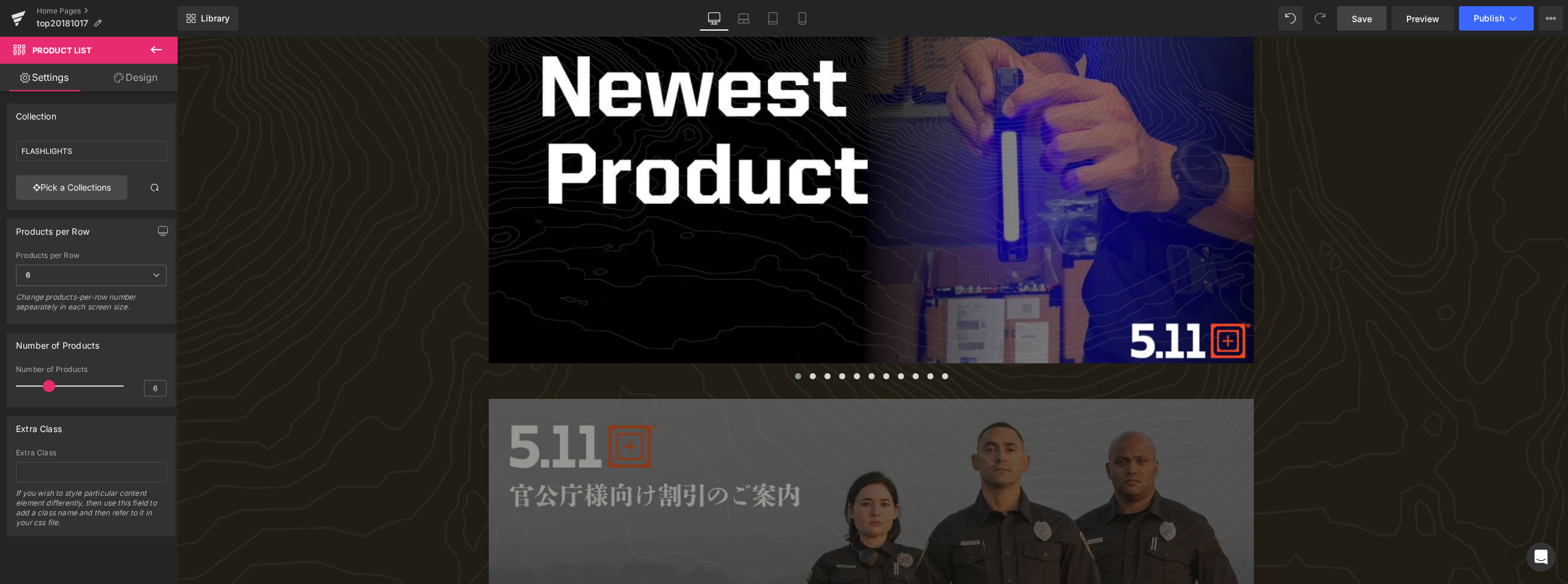
scroll to position [613, 0]
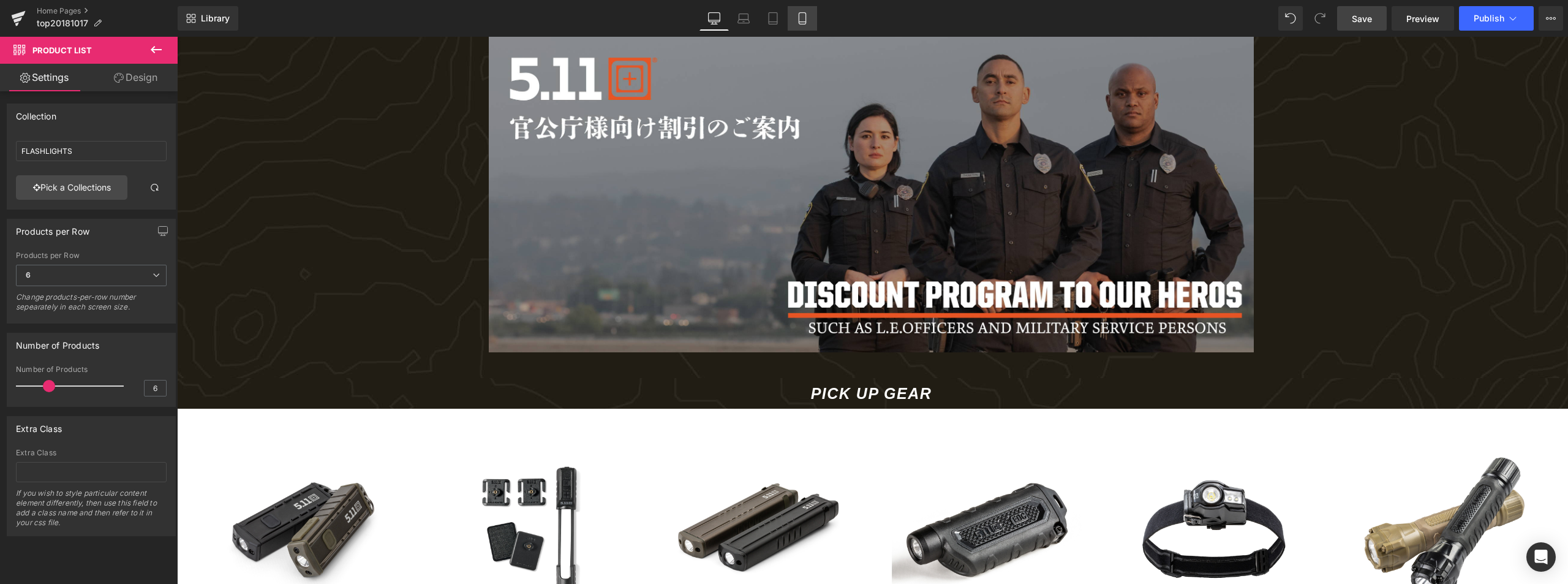
click at [802, 15] on icon at bounding box center [802, 18] width 12 height 12
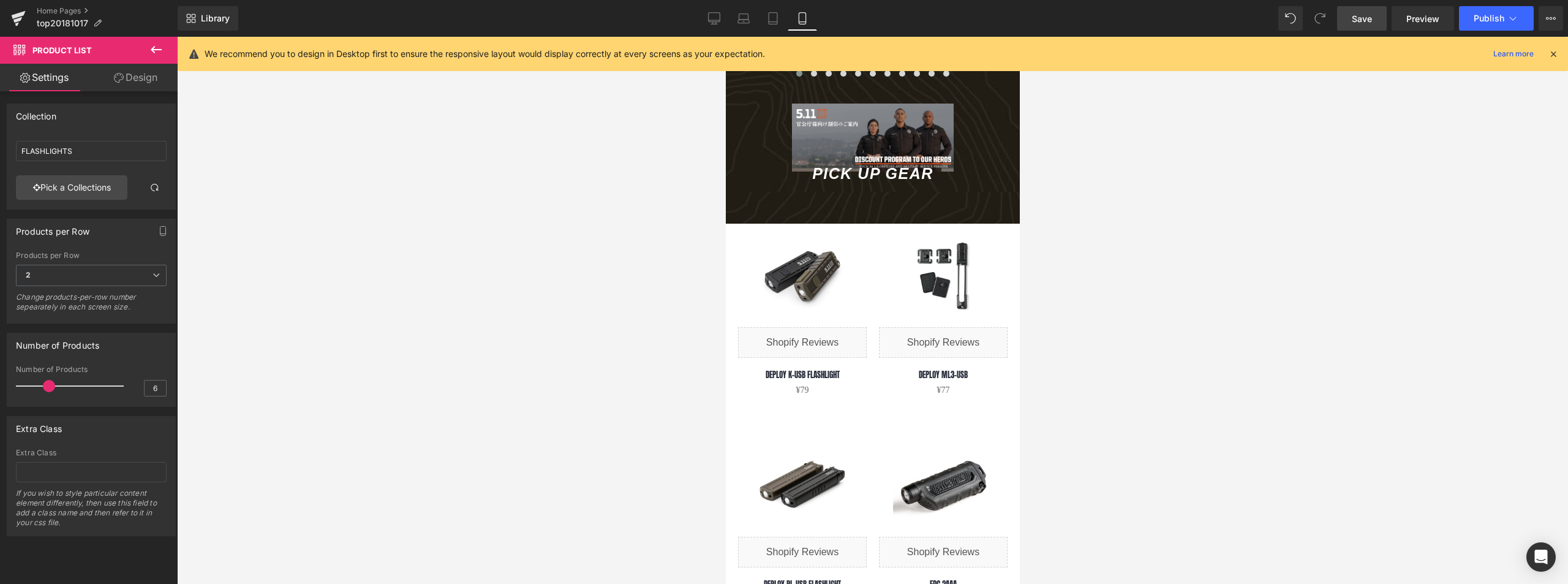
scroll to position [123, 0]
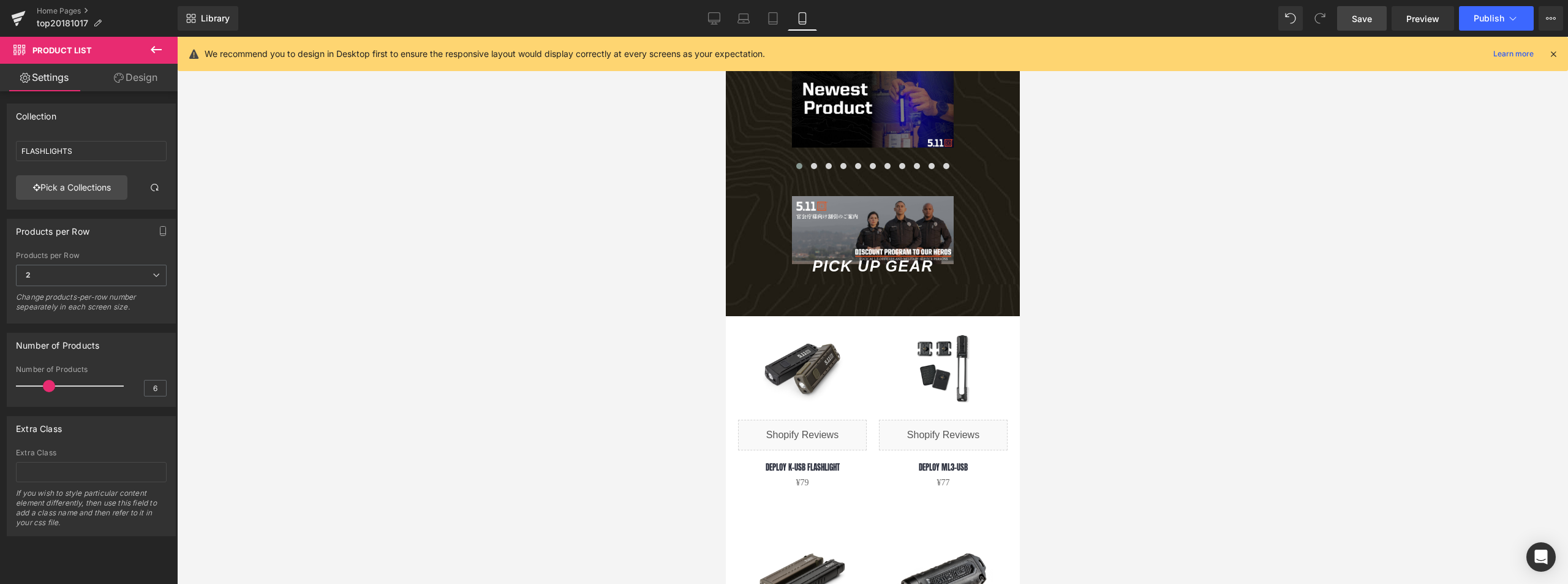
click at [889, 264] on div "PICK UP GEAR Text Block" at bounding box center [872, 266] width 289 height 30
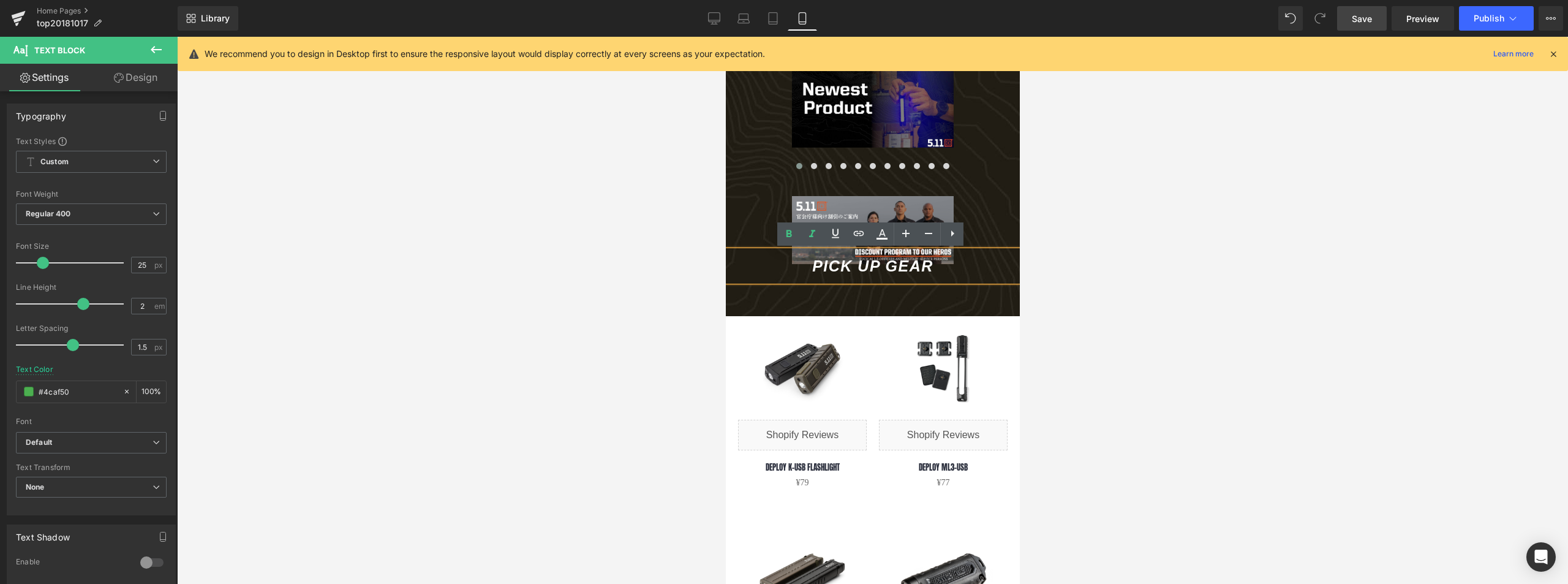
click at [882, 281] on p "PICK UP GEAR" at bounding box center [872, 266] width 289 height 30
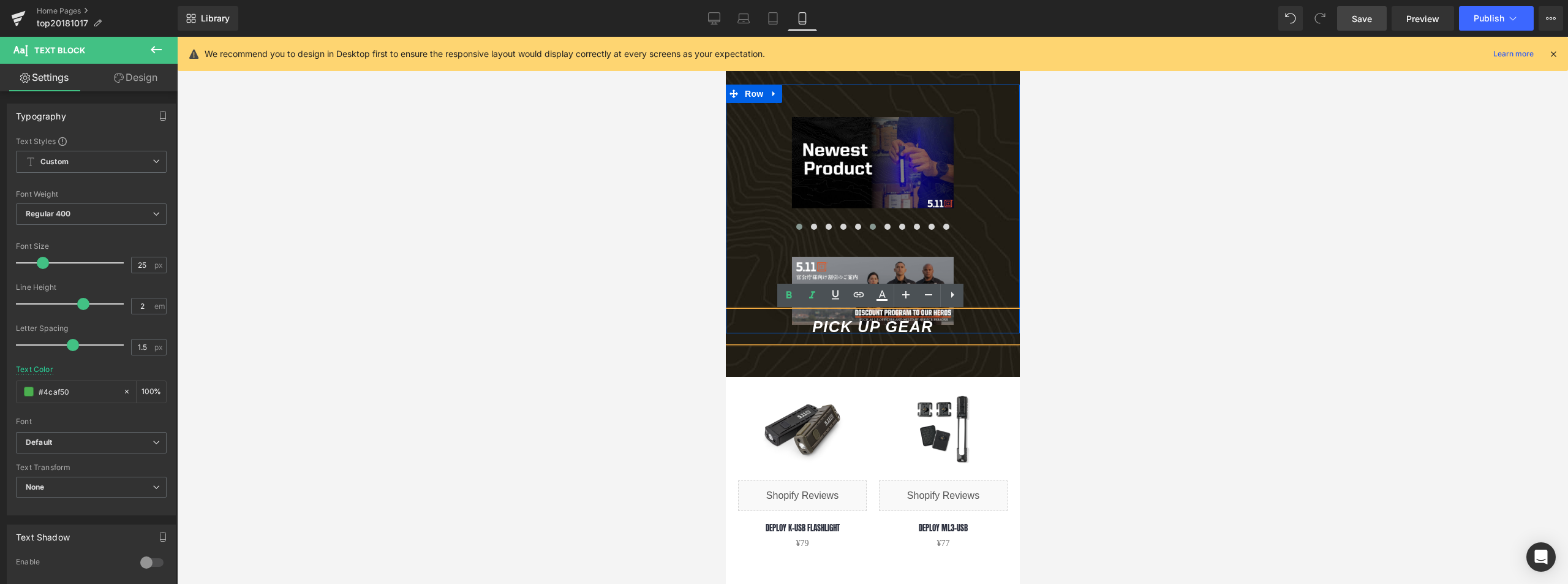
scroll to position [62, 0]
click at [1082, 290] on div at bounding box center [872, 310] width 1391 height 548
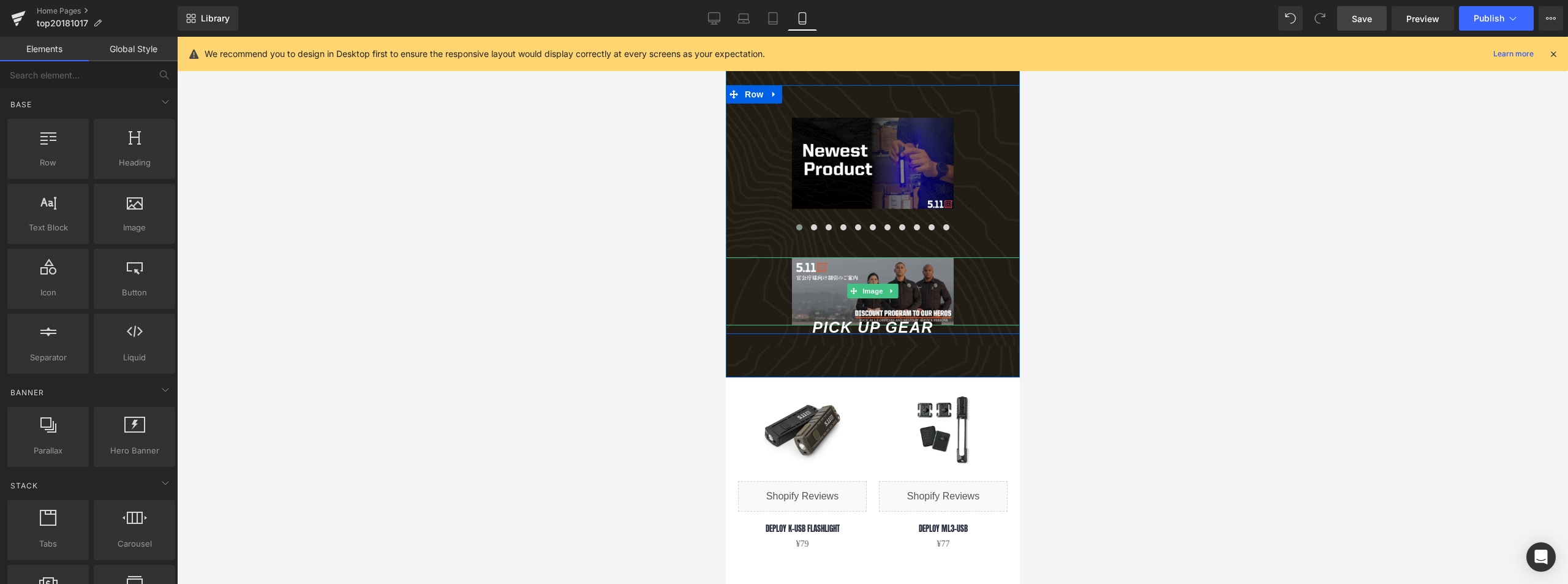
click at [785, 294] on div at bounding box center [872, 291] width 294 height 68
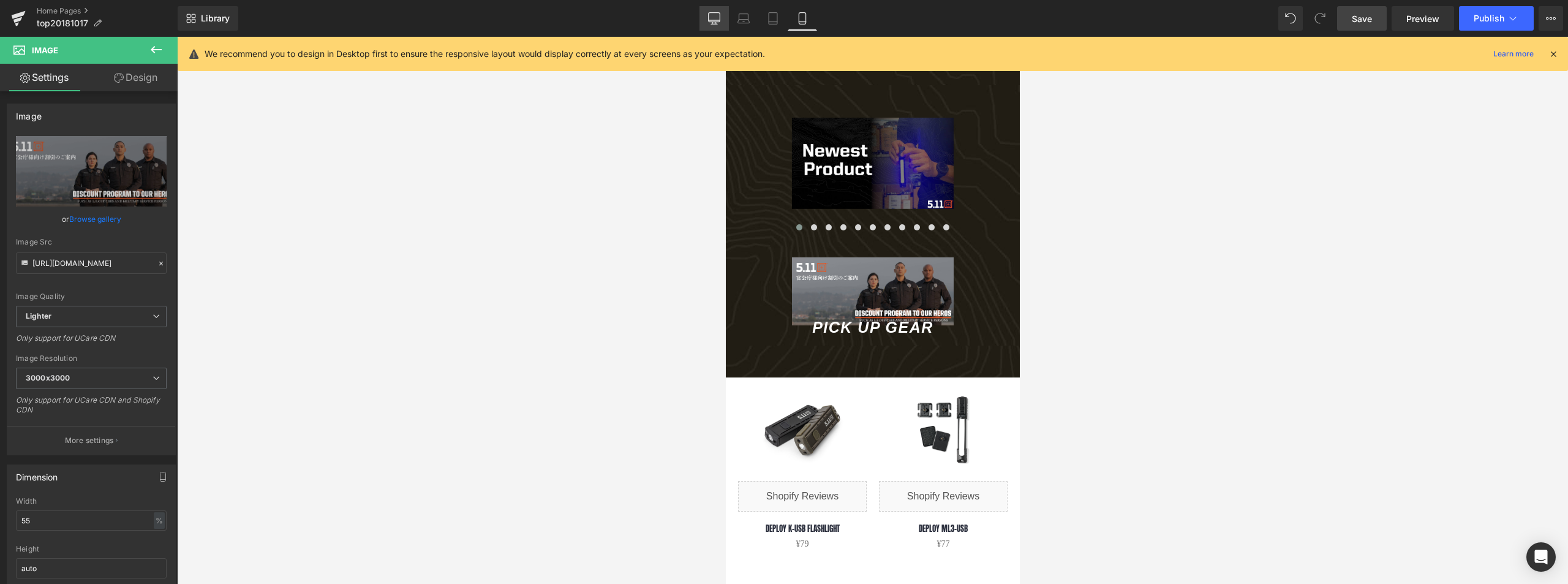
click at [714, 14] on icon at bounding box center [714, 18] width 12 height 12
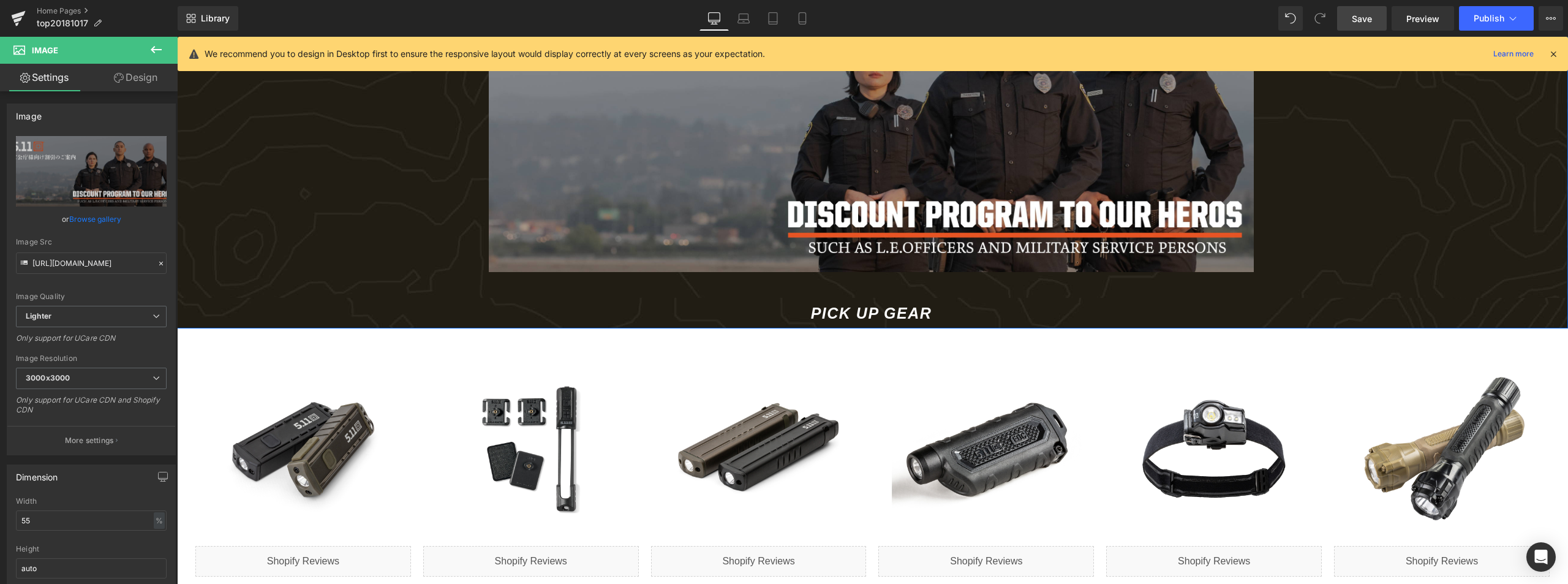
scroll to position [727, 0]
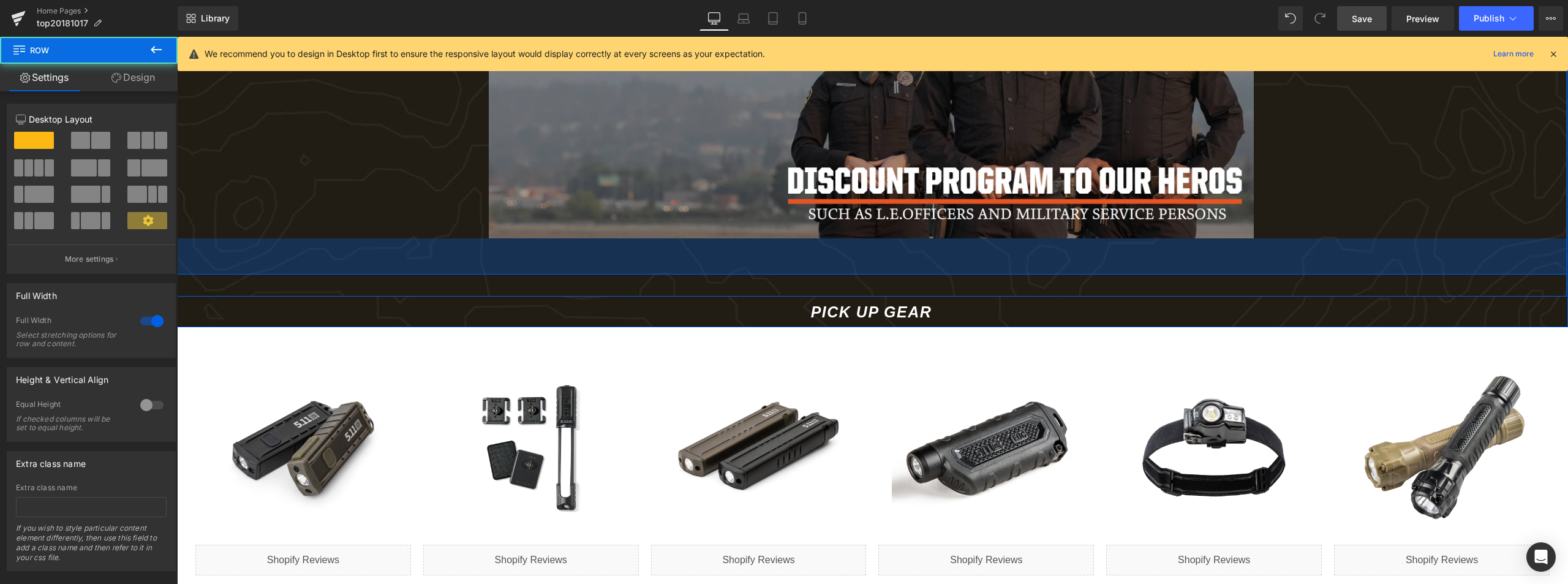
drag, startPoint x: 411, startPoint y: 242, endPoint x: 411, endPoint y: 276, distance: 34.0
click at [411, 275] on div "59px" at bounding box center [871, 257] width 1391 height 36
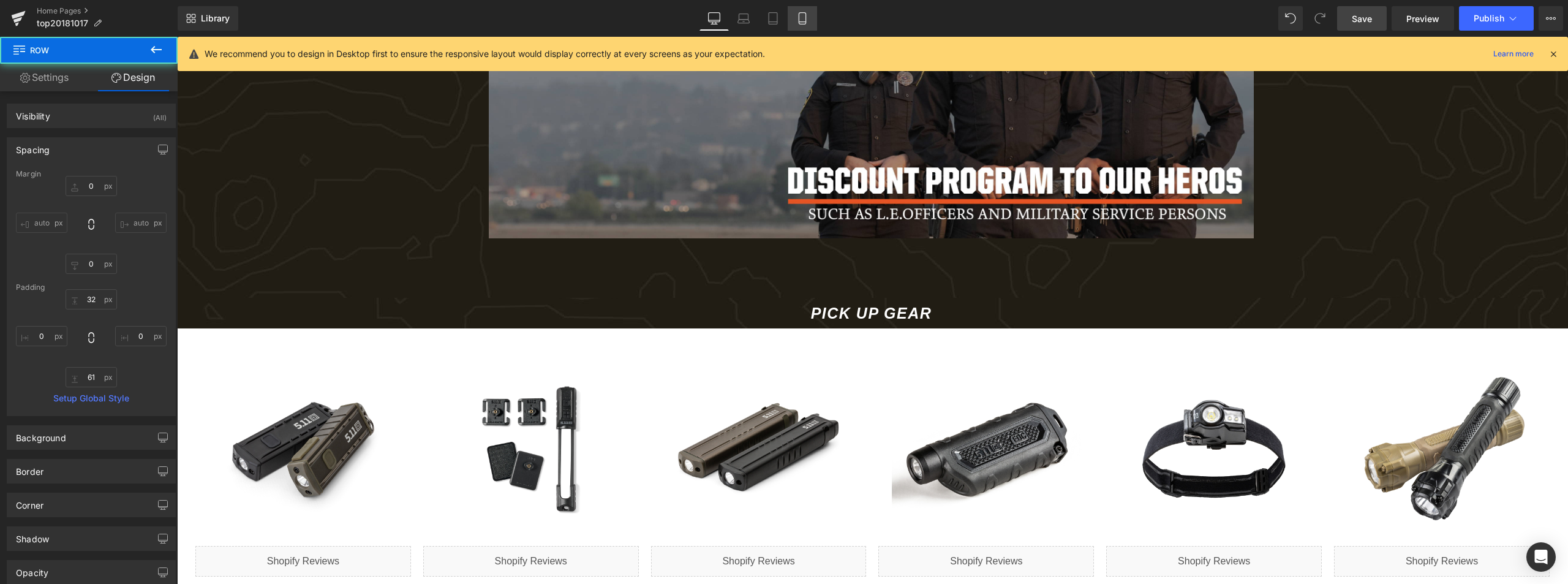
click at [805, 14] on icon at bounding box center [802, 18] width 12 height 12
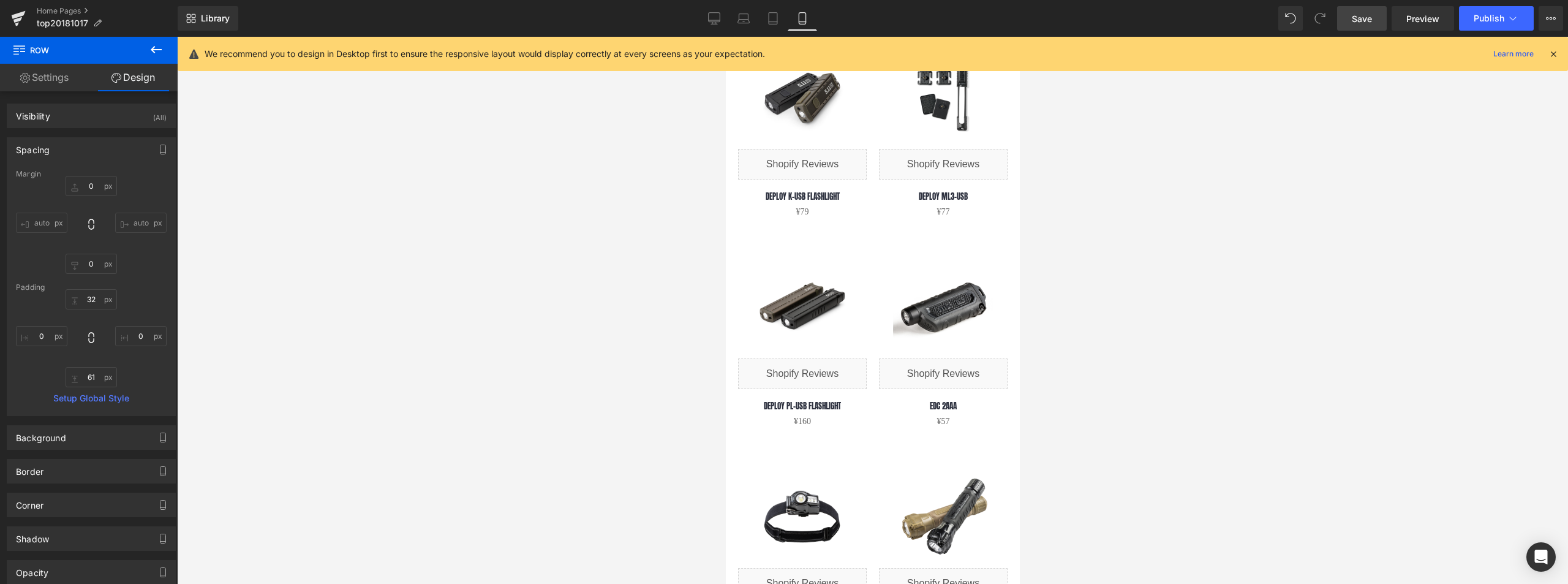
type input "0"
type input "32"
type input "0"
type input "14"
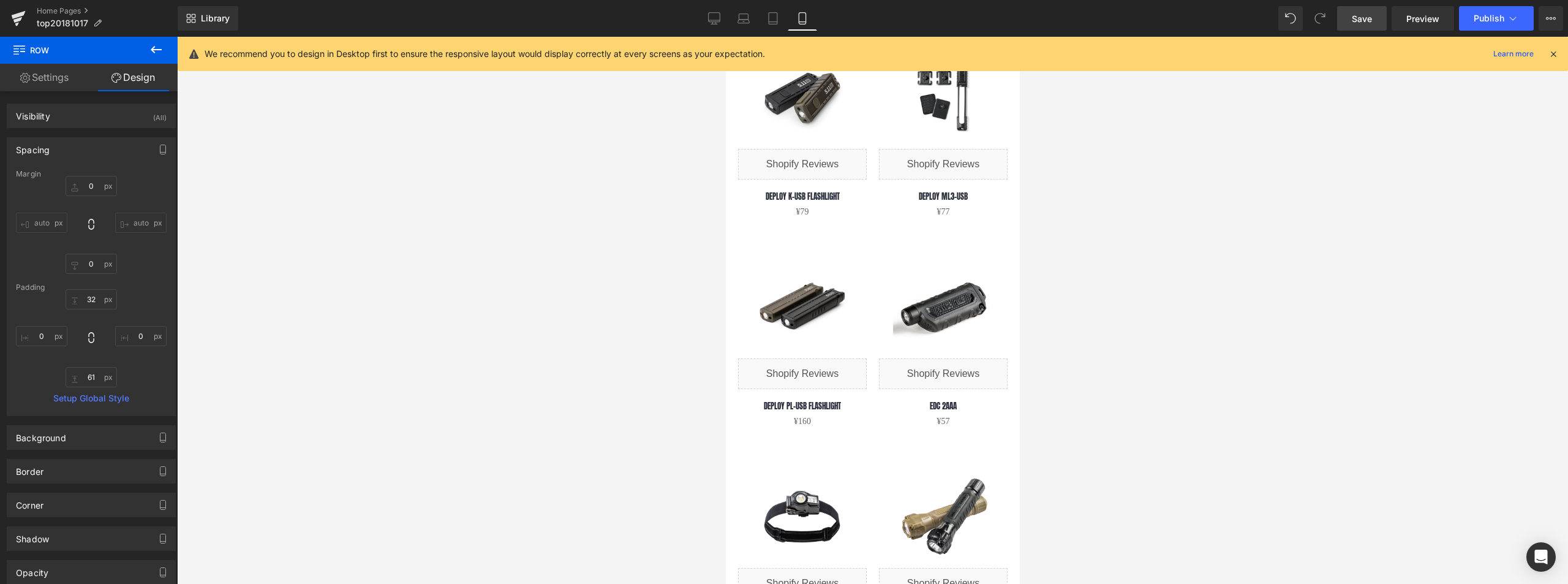
type input "0"
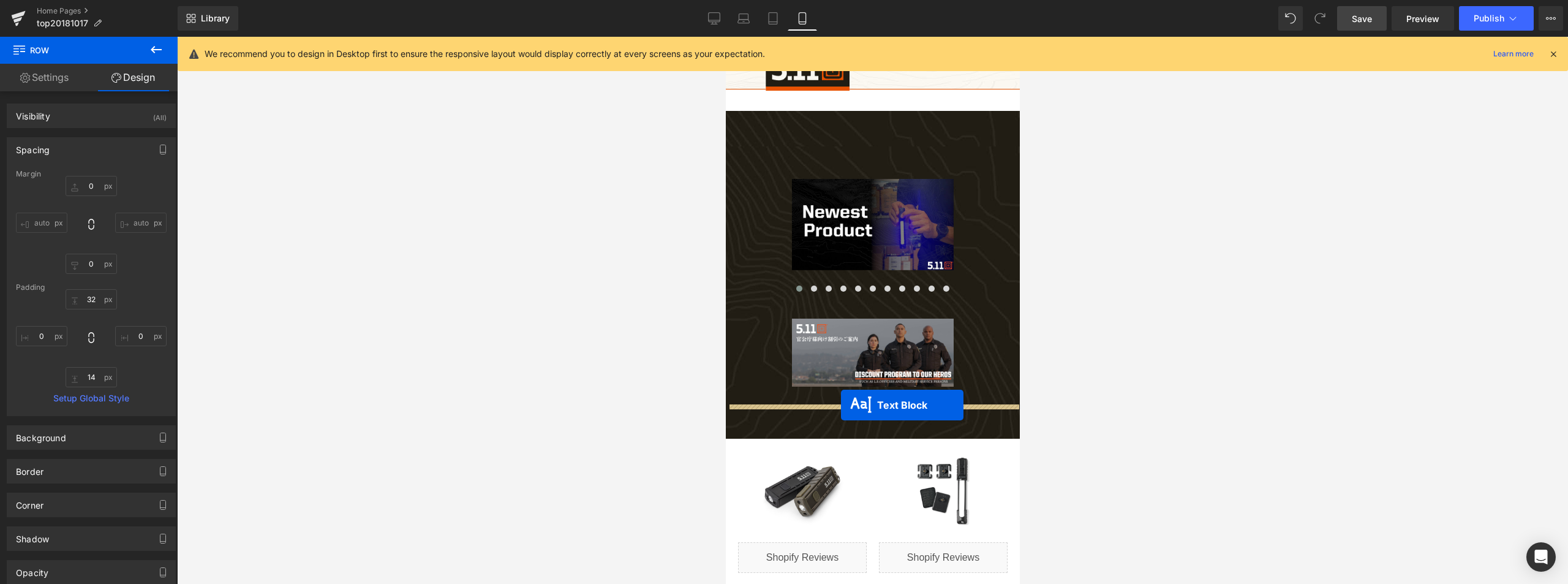
drag, startPoint x: 834, startPoint y: 389, endPoint x: 1938, endPoint y: 435, distance: 1105.0
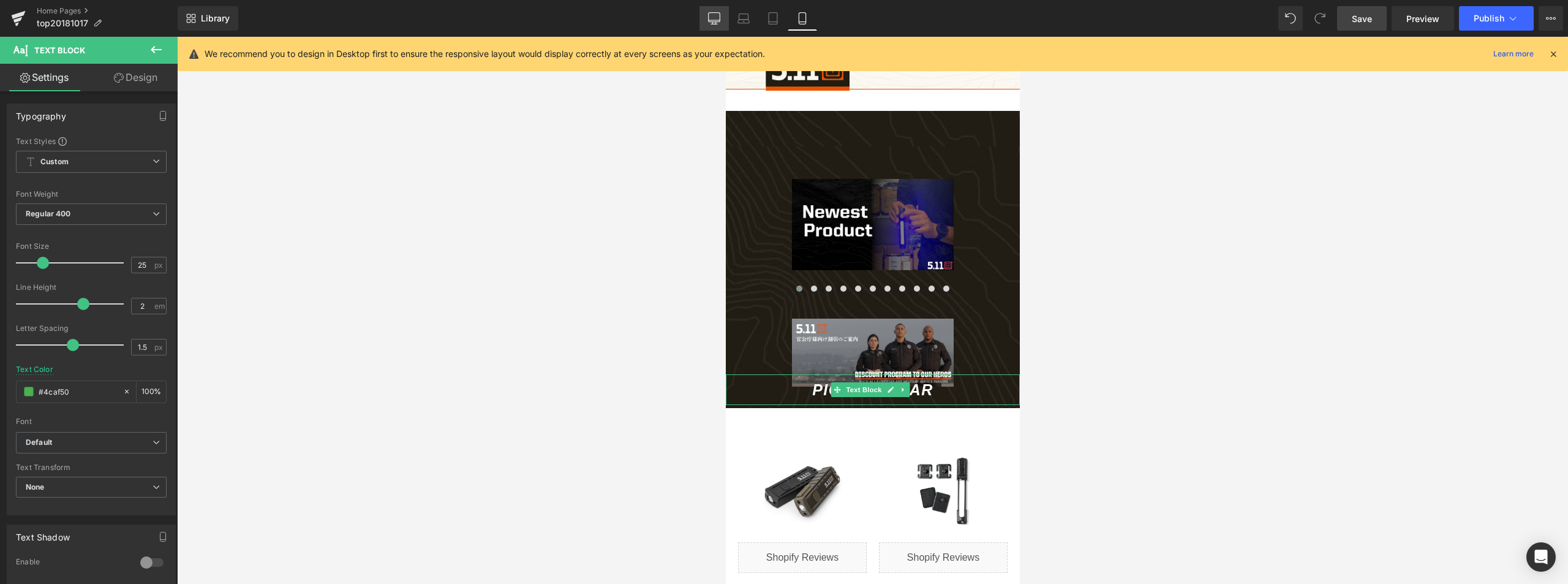
click at [722, 19] on link "Desktop" at bounding box center [714, 18] width 29 height 25
type input "#ffffff"
type input "100"
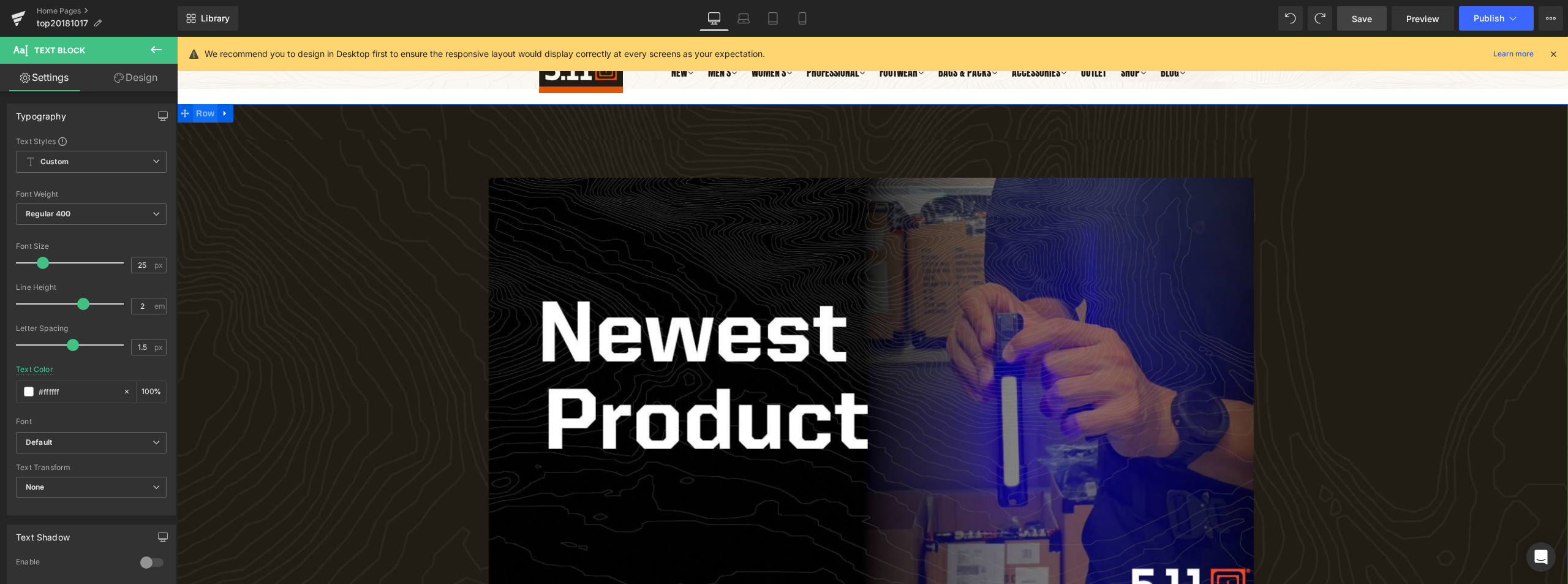
click at [201, 116] on span "Row" at bounding box center [205, 113] width 25 height 18
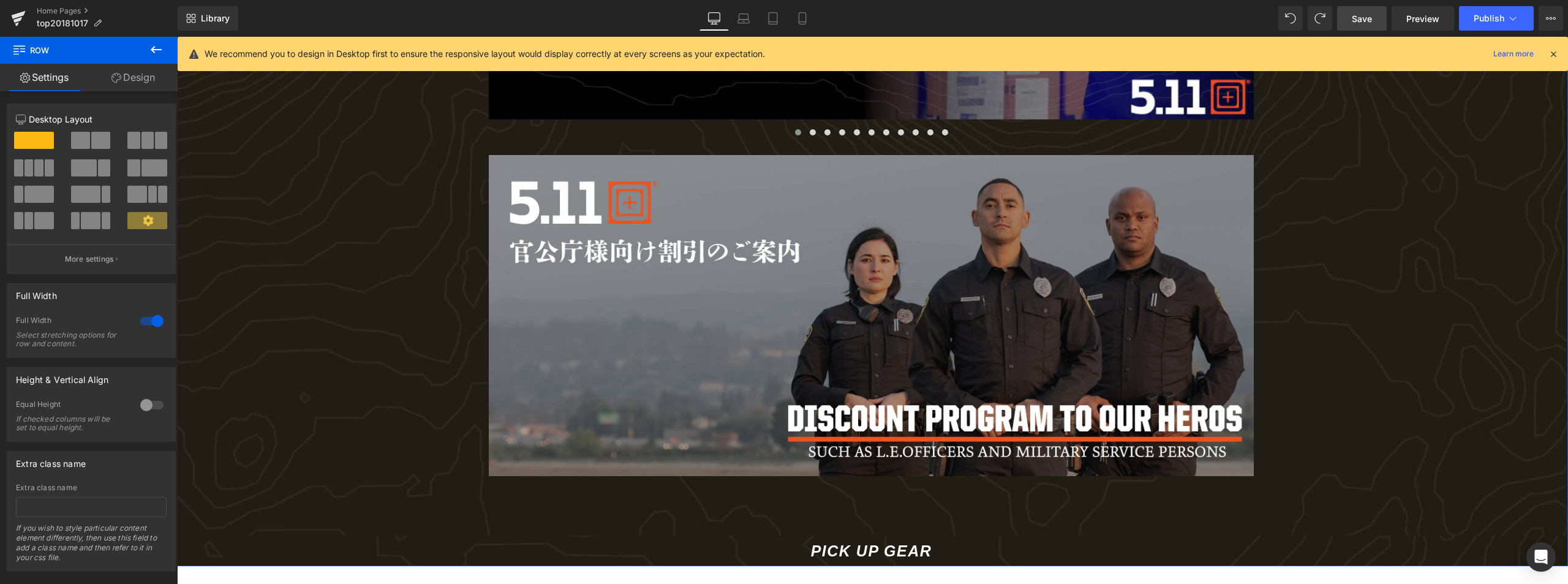
scroll to position [491, 0]
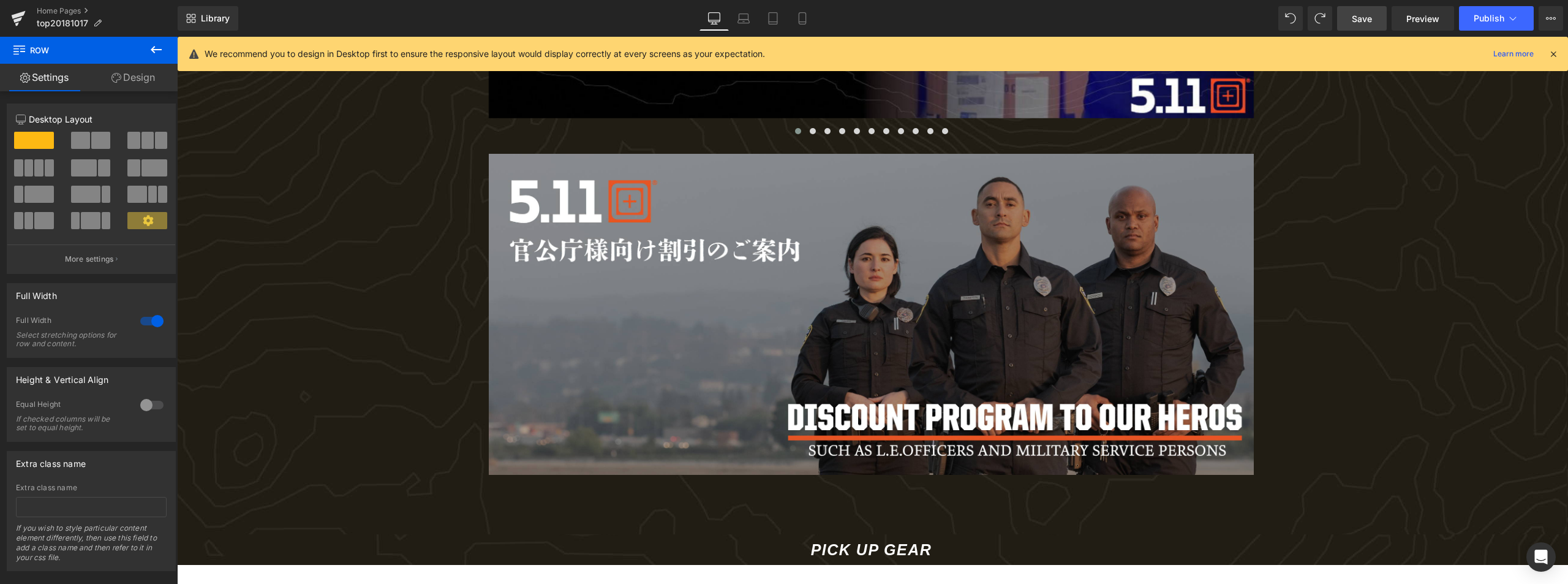
click at [154, 47] on icon at bounding box center [156, 49] width 11 height 7
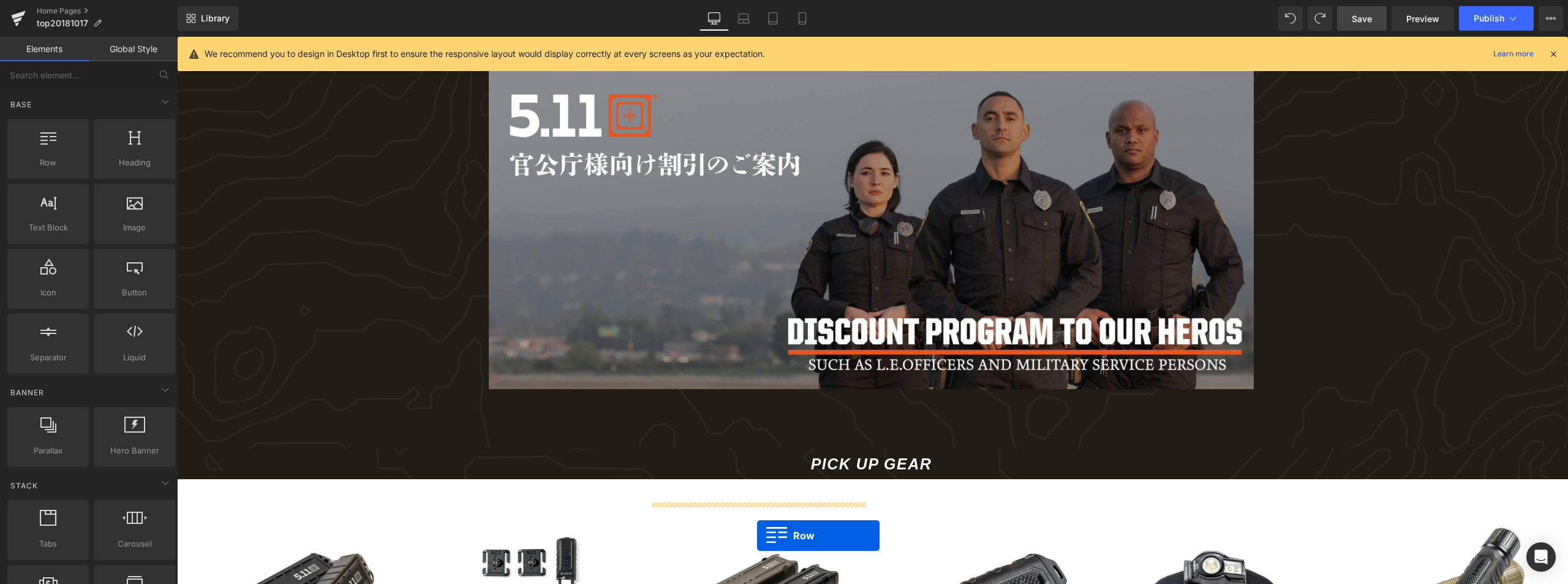
scroll to position [601, 0]
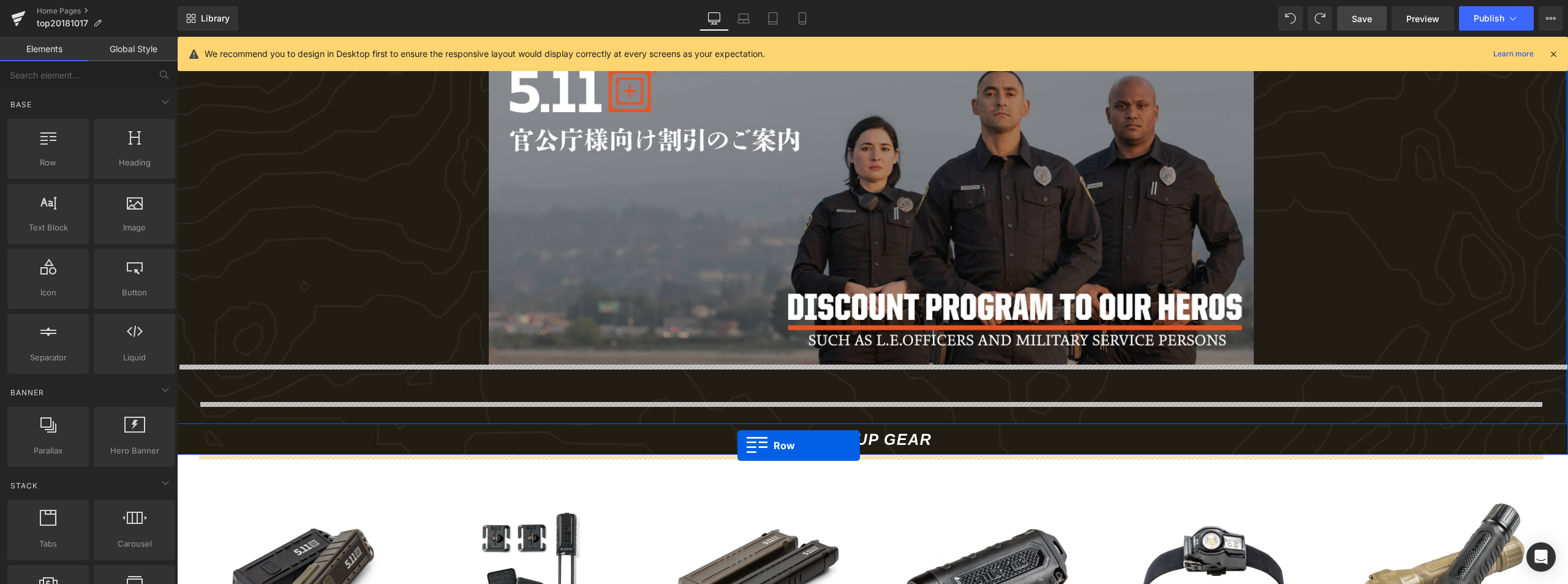
drag, startPoint x: 240, startPoint y: 177, endPoint x: 738, endPoint y: 446, distance: 566.0
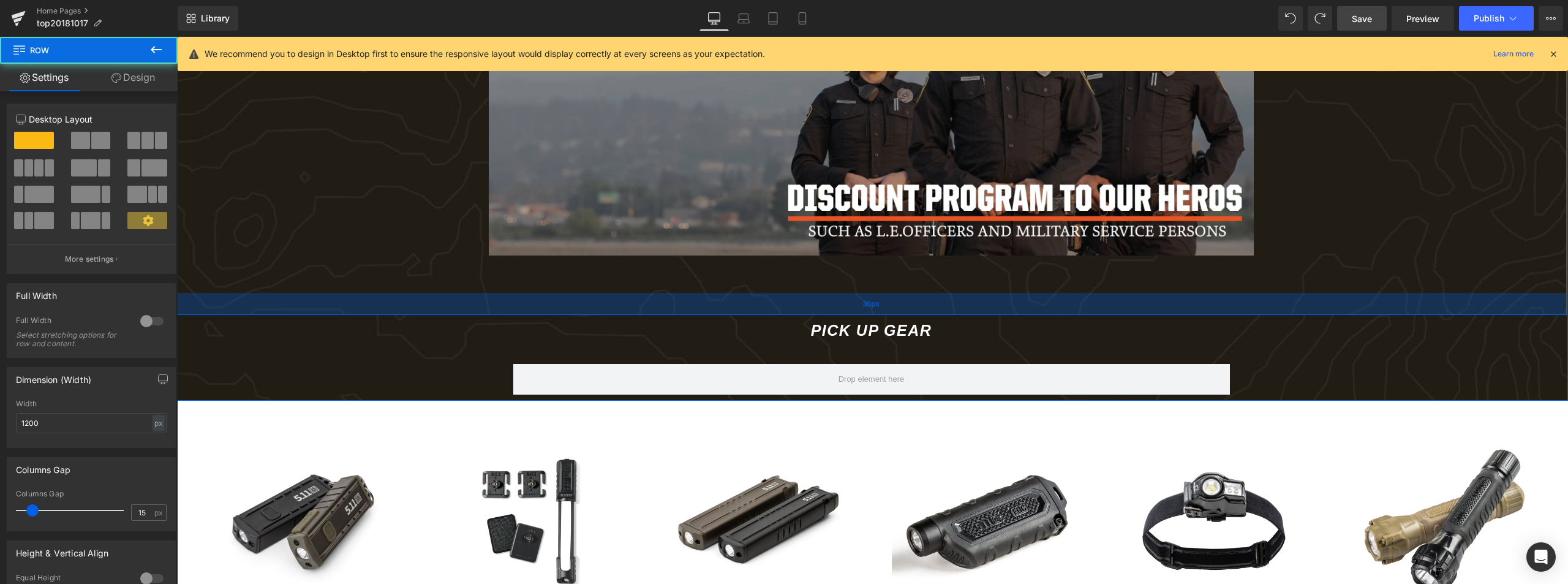
scroll to position [723, 0]
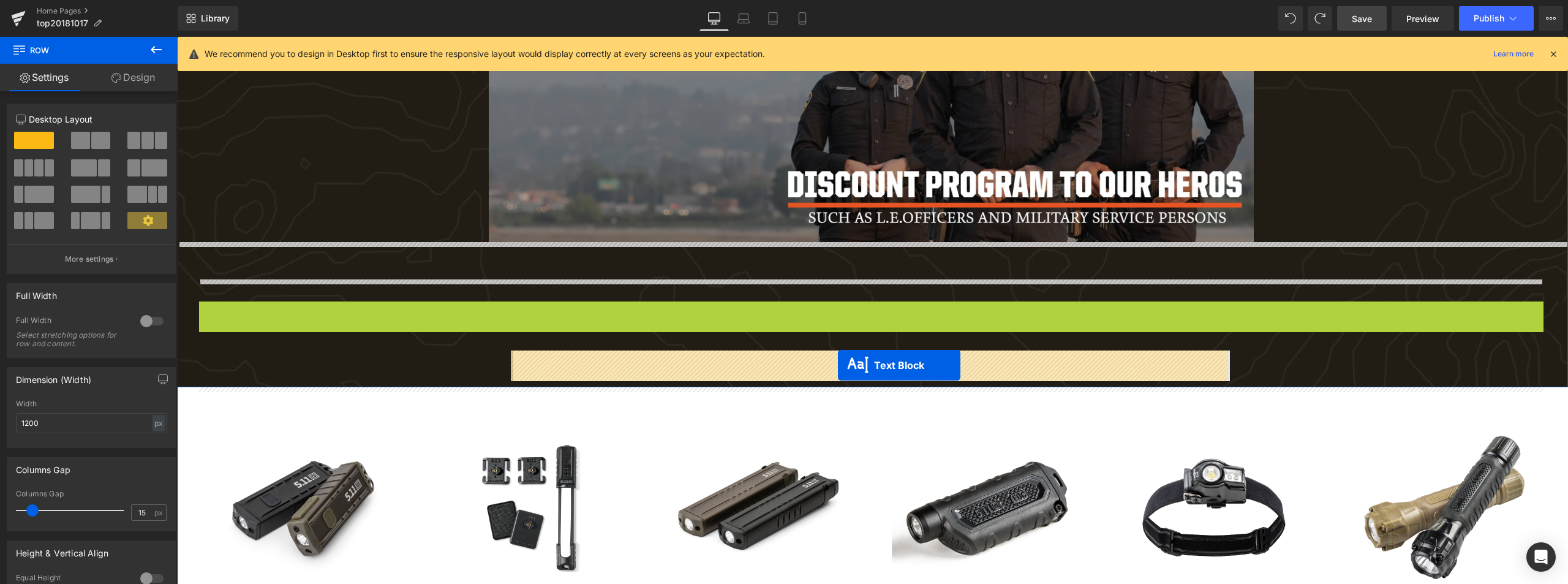
drag, startPoint x: 837, startPoint y: 316, endPoint x: 838, endPoint y: 366, distance: 50.0
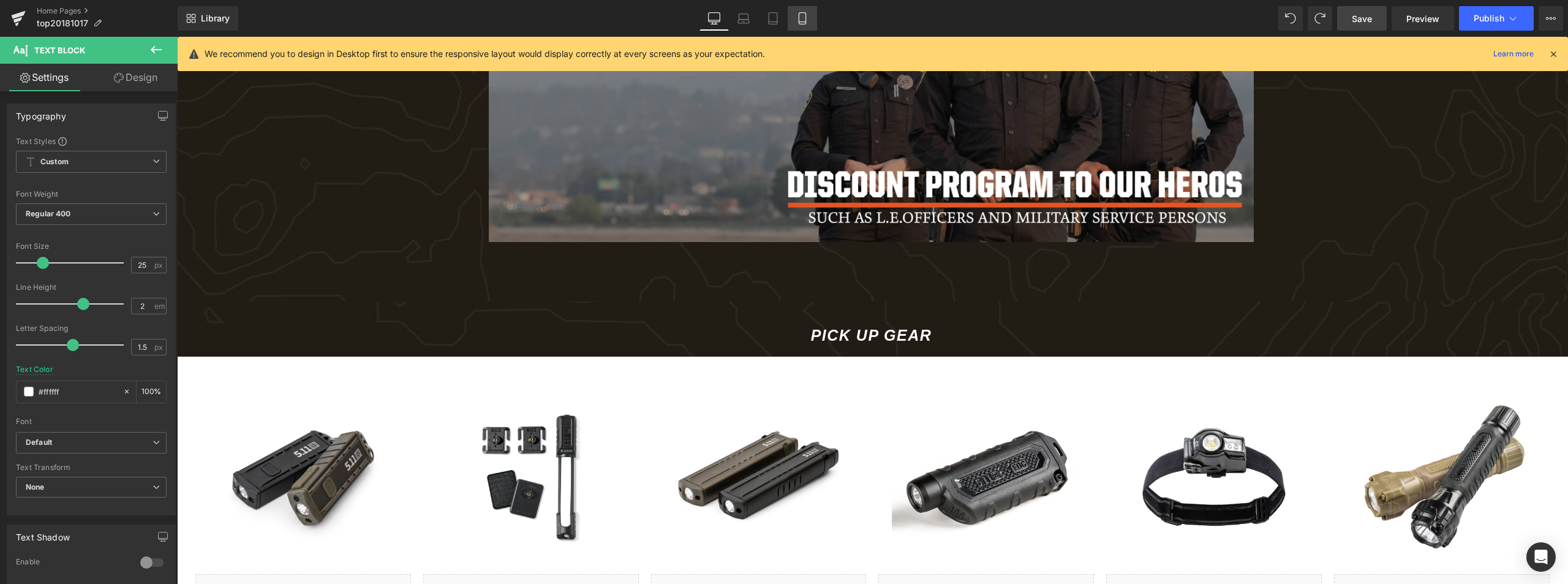
click at [808, 14] on link "Mobile" at bounding box center [802, 18] width 29 height 25
type input "#4caf50"
type input "100"
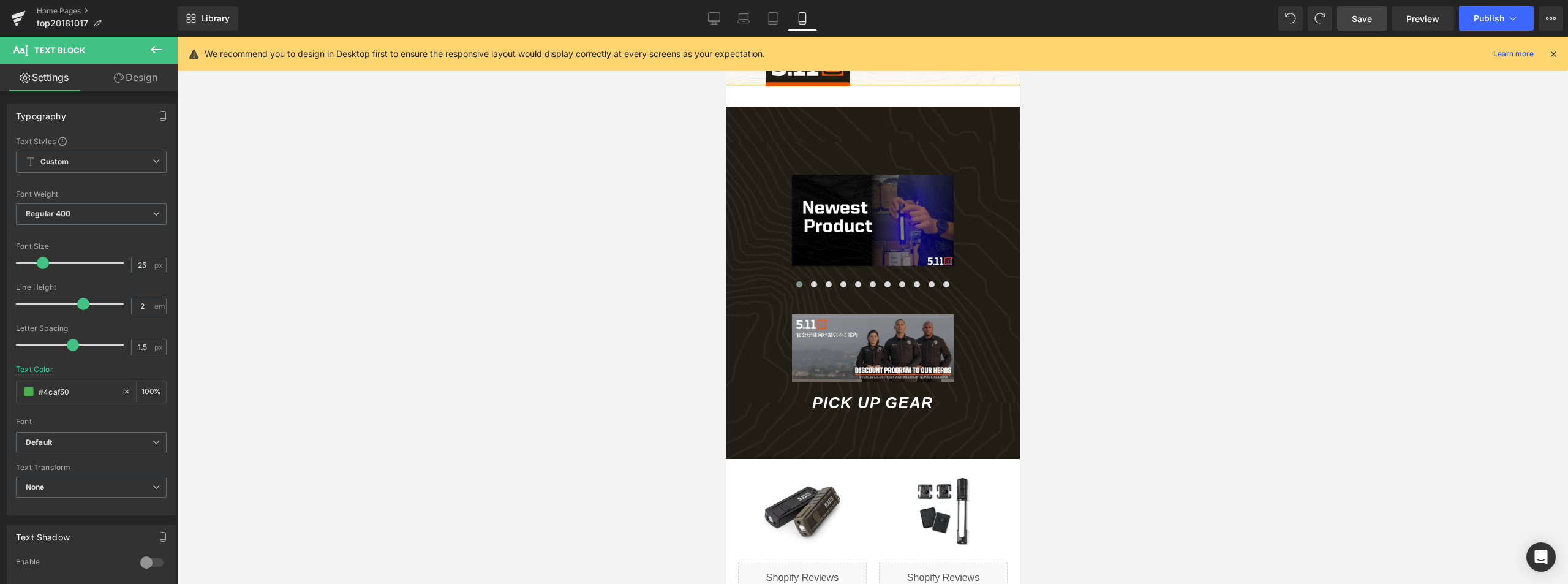
scroll to position [0, 0]
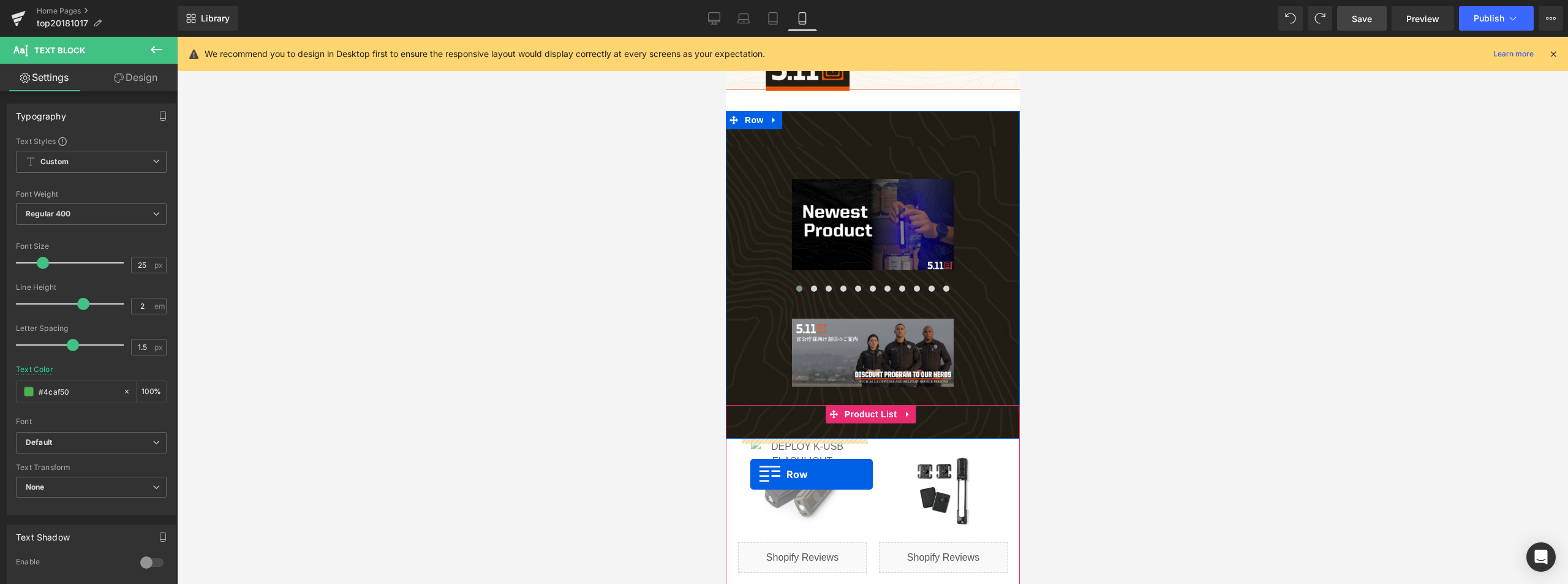
drag, startPoint x: 731, startPoint y: 384, endPoint x: 750, endPoint y: 474, distance: 92.0
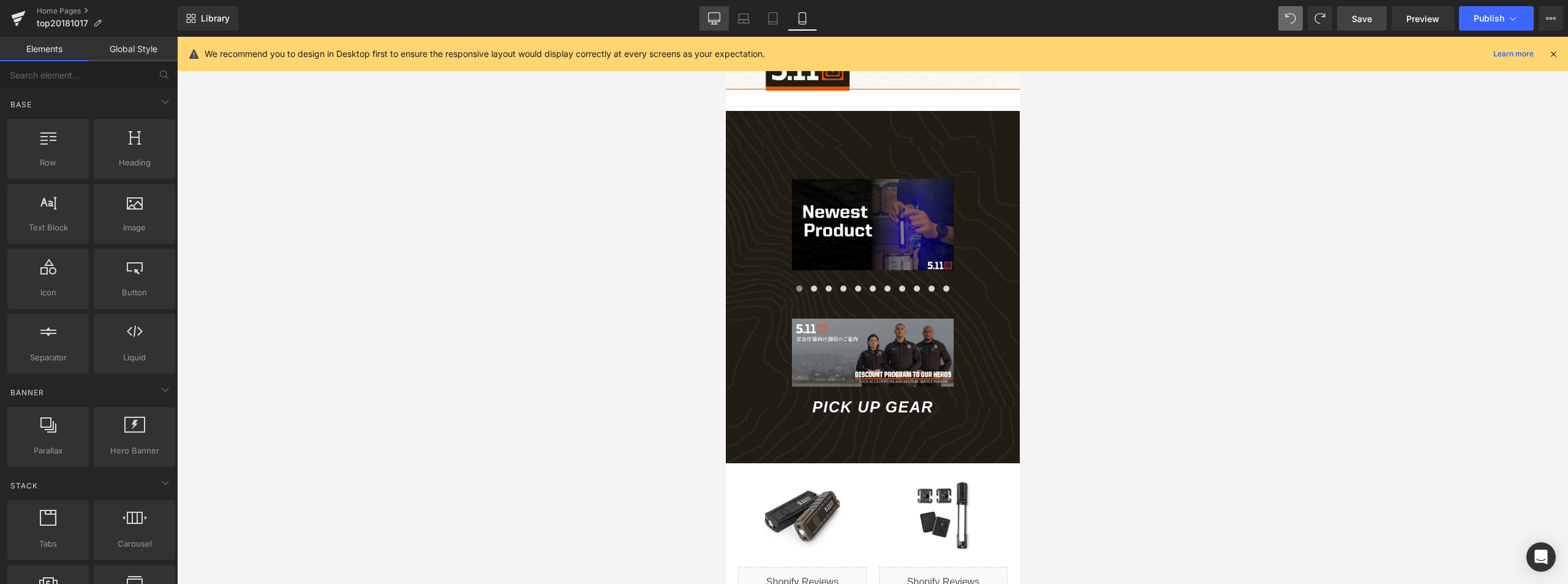
click at [714, 18] on icon at bounding box center [714, 18] width 12 height 12
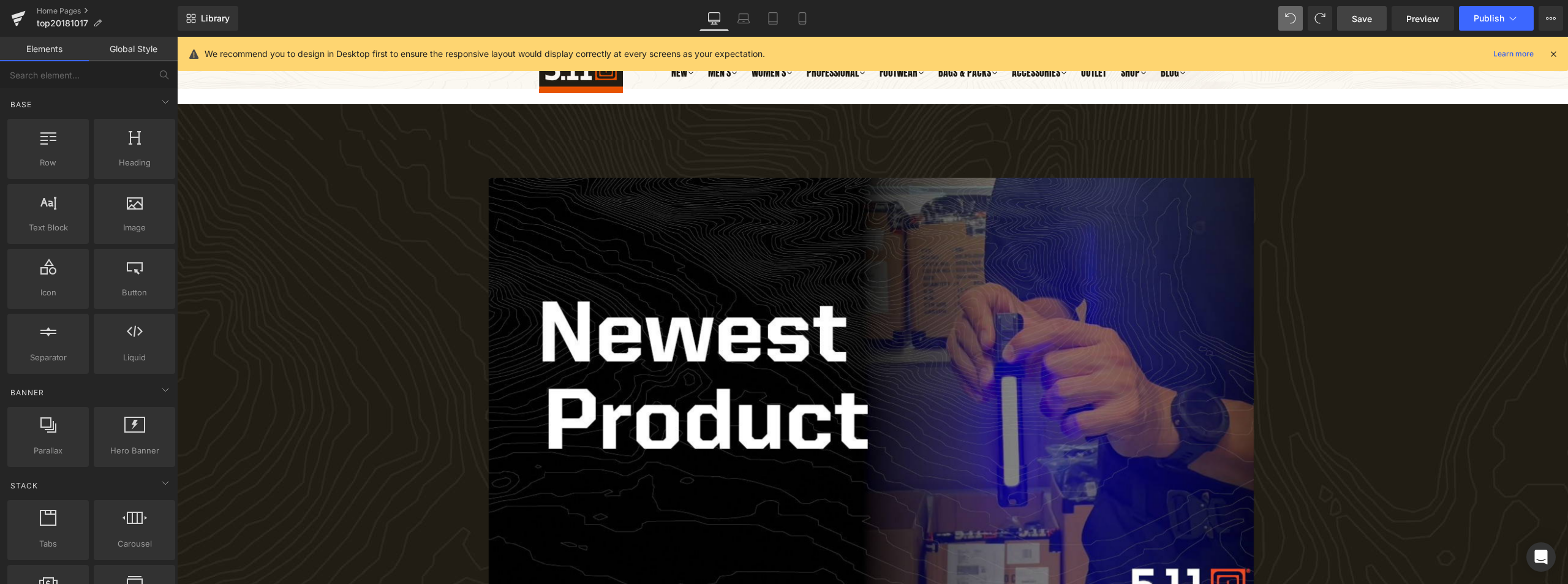
click at [1367, 24] on span "Save" at bounding box center [1361, 19] width 20 height 13
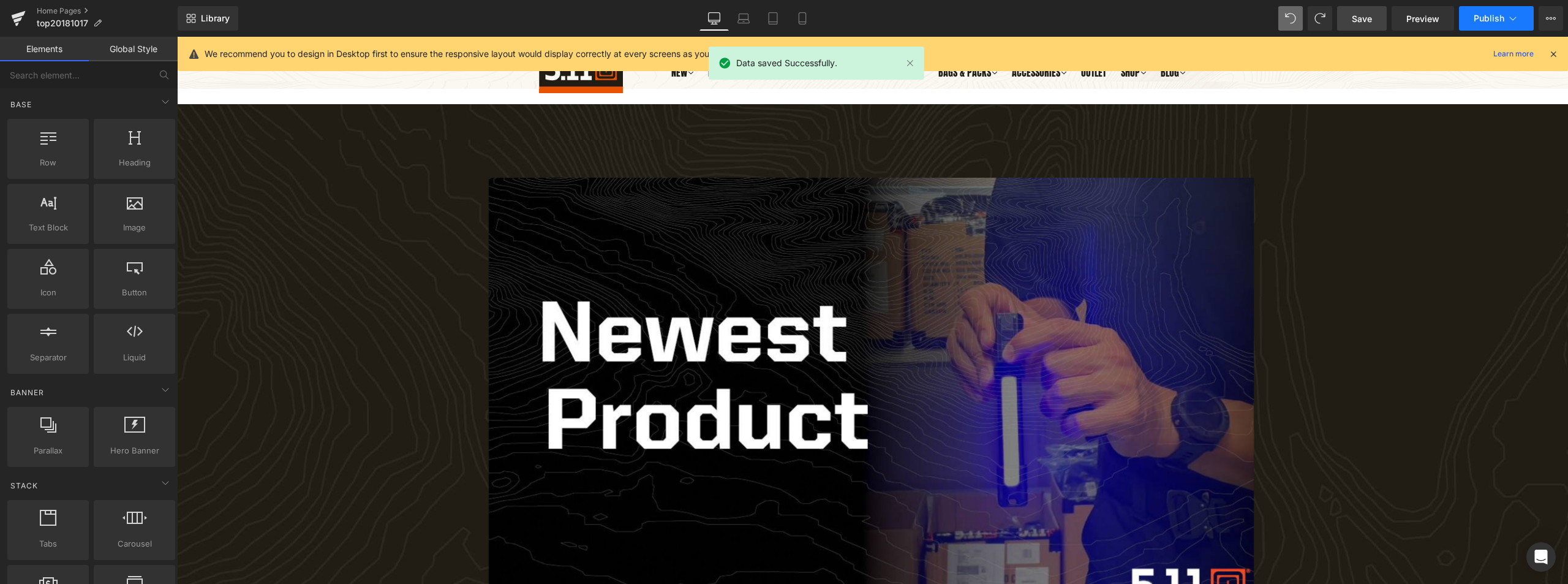
click at [1489, 12] on button "Publish" at bounding box center [1496, 18] width 74 height 25
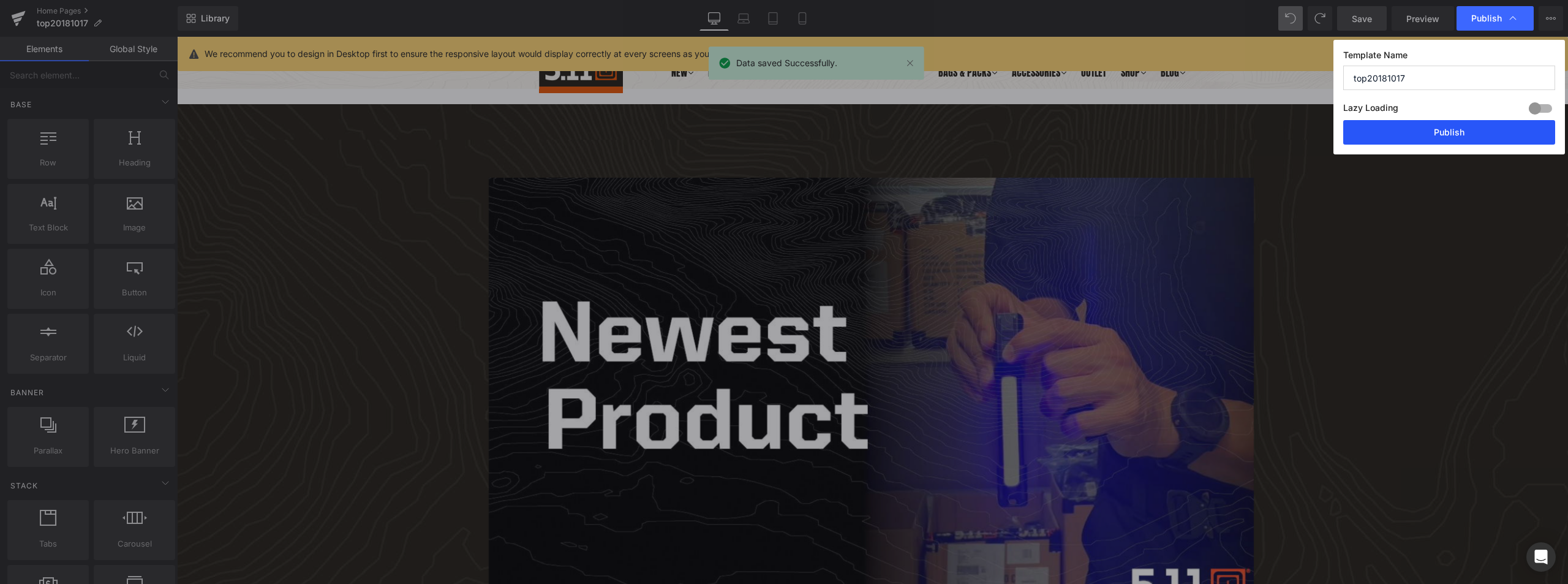
click at [1464, 126] on button "Publish" at bounding box center [1449, 132] width 212 height 25
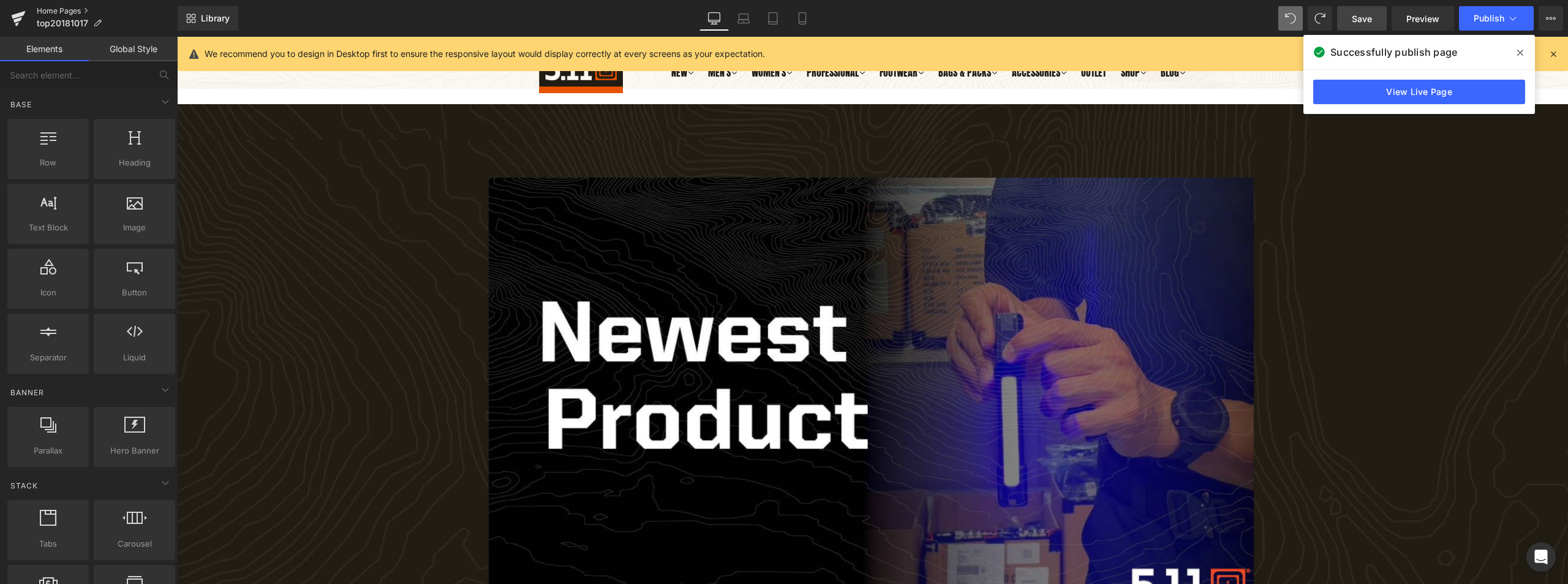
click at [44, 11] on link "Home Pages" at bounding box center [108, 10] width 141 height 10
